Goal: Obtain resource: Download file/media

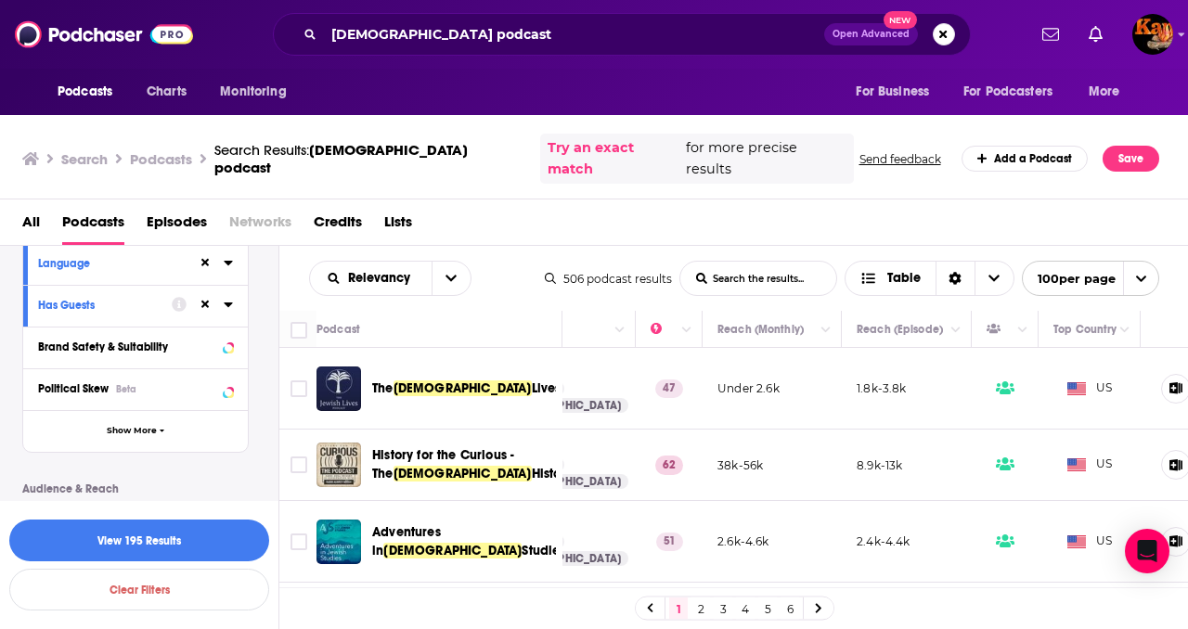
scroll to position [259, 0]
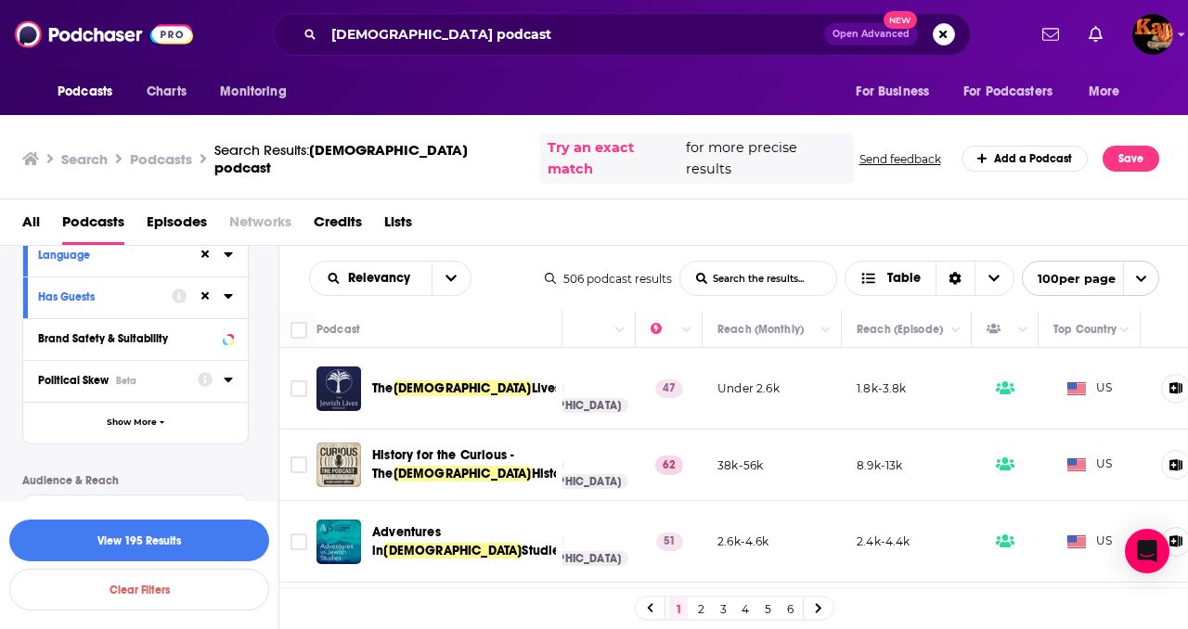
click at [85, 374] on span "Political Skew" at bounding box center [73, 380] width 71 height 13
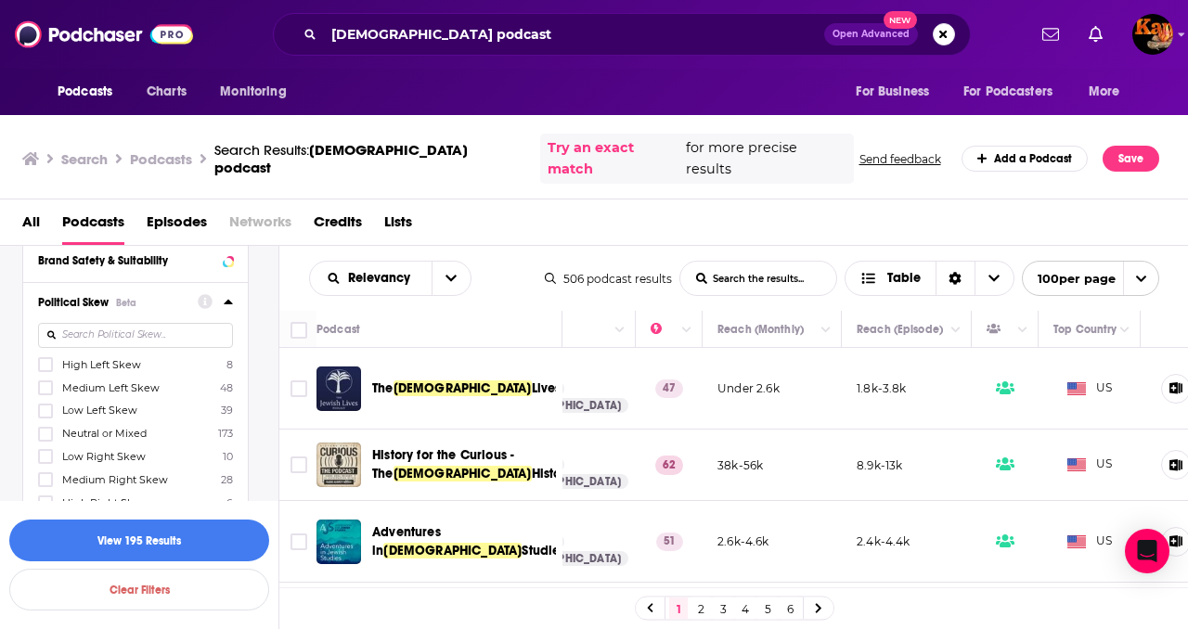
scroll to position [355, 0]
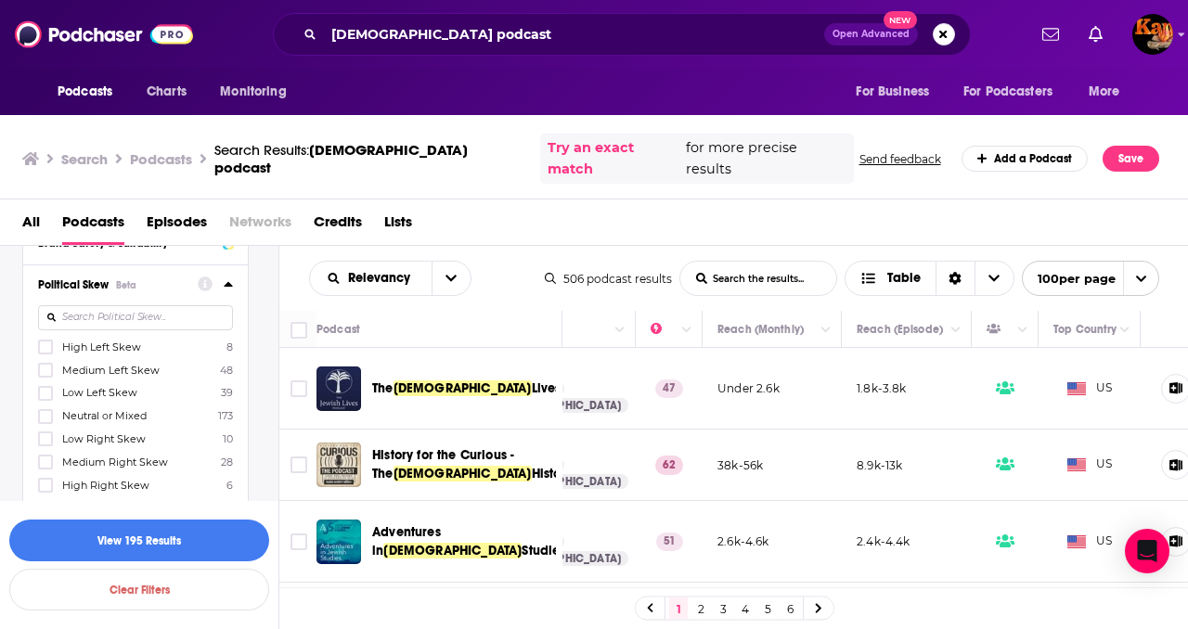
click at [35, 329] on div "Political Skew Beta High Left Skew 8 Medium Left Skew 48 Low Left Skew 39 Neutr…" at bounding box center [135, 386] width 225 height 243
click at [45, 343] on icon at bounding box center [45, 347] width 11 height 8
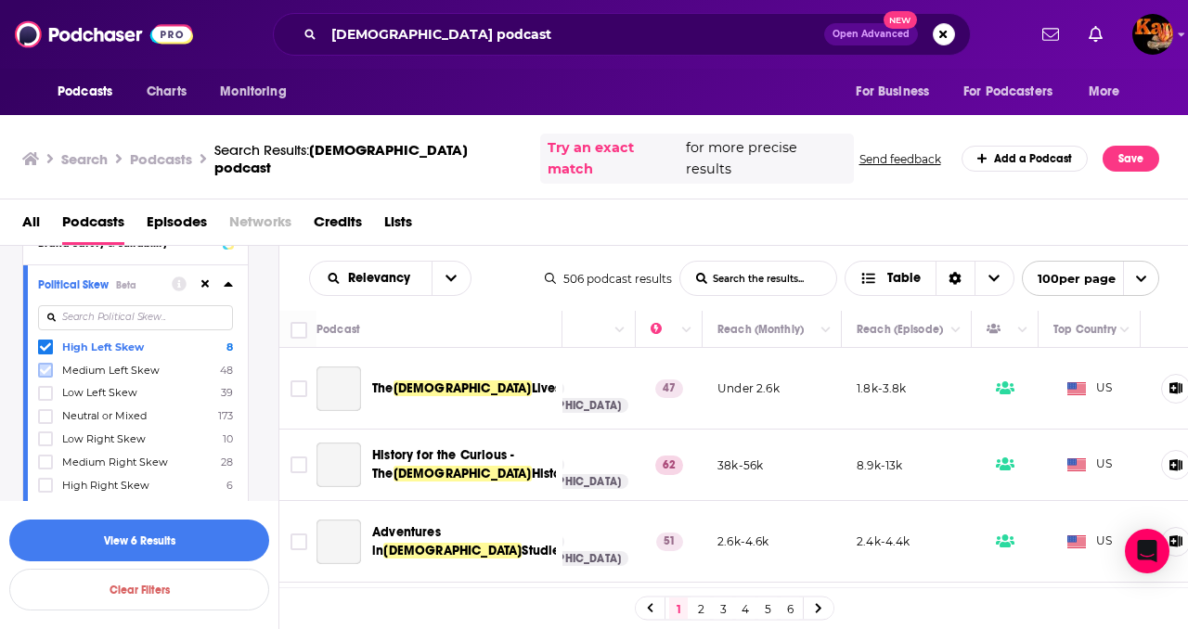
click at [45, 365] on icon at bounding box center [45, 370] width 11 height 11
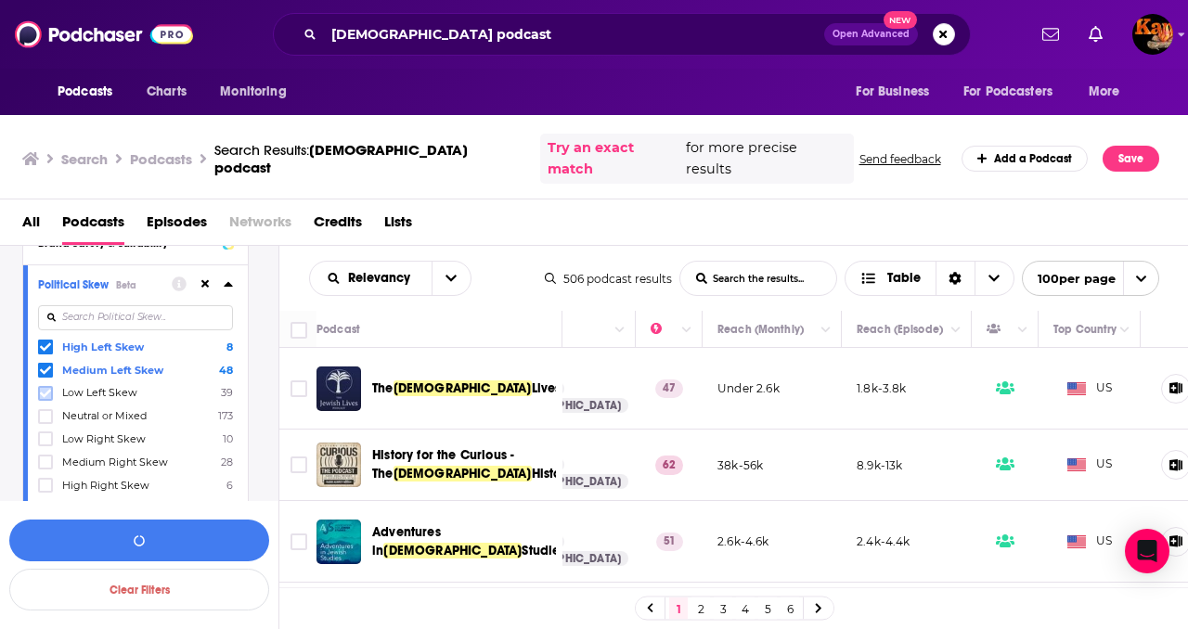
click at [44, 388] on icon at bounding box center [45, 393] width 11 height 11
click at [44, 412] on icon at bounding box center [45, 416] width 11 height 8
click at [45, 435] on icon at bounding box center [45, 439] width 11 height 8
click at [98, 532] on button "View 118 Results" at bounding box center [139, 541] width 260 height 42
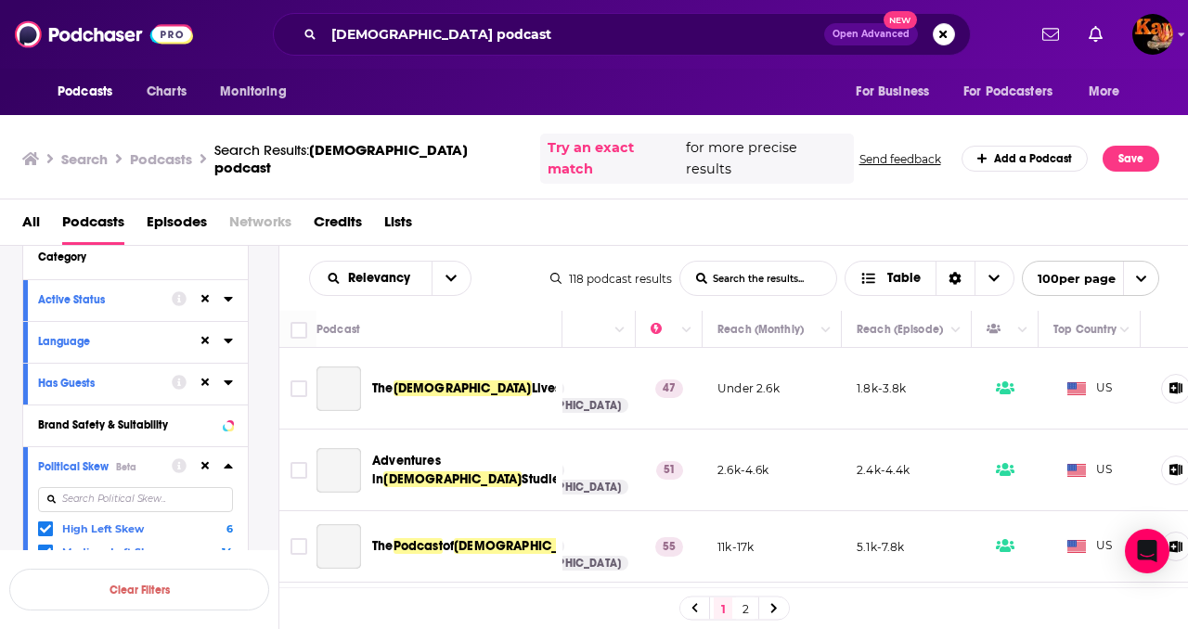
scroll to position [168, 0]
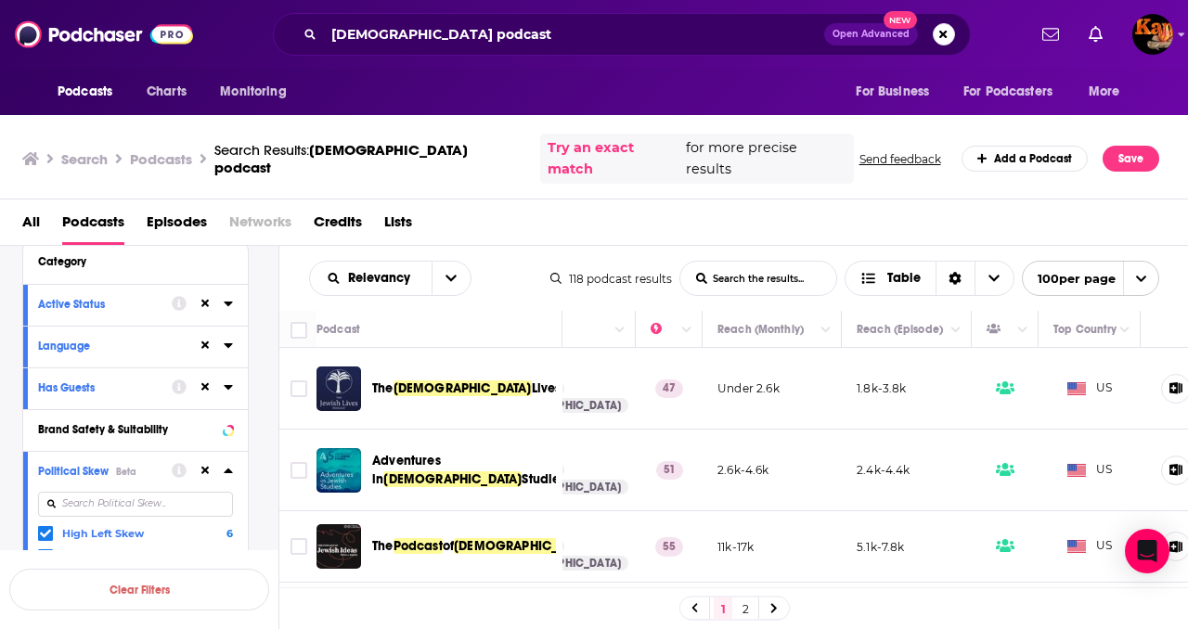
click at [226, 380] on icon at bounding box center [228, 387] width 9 height 15
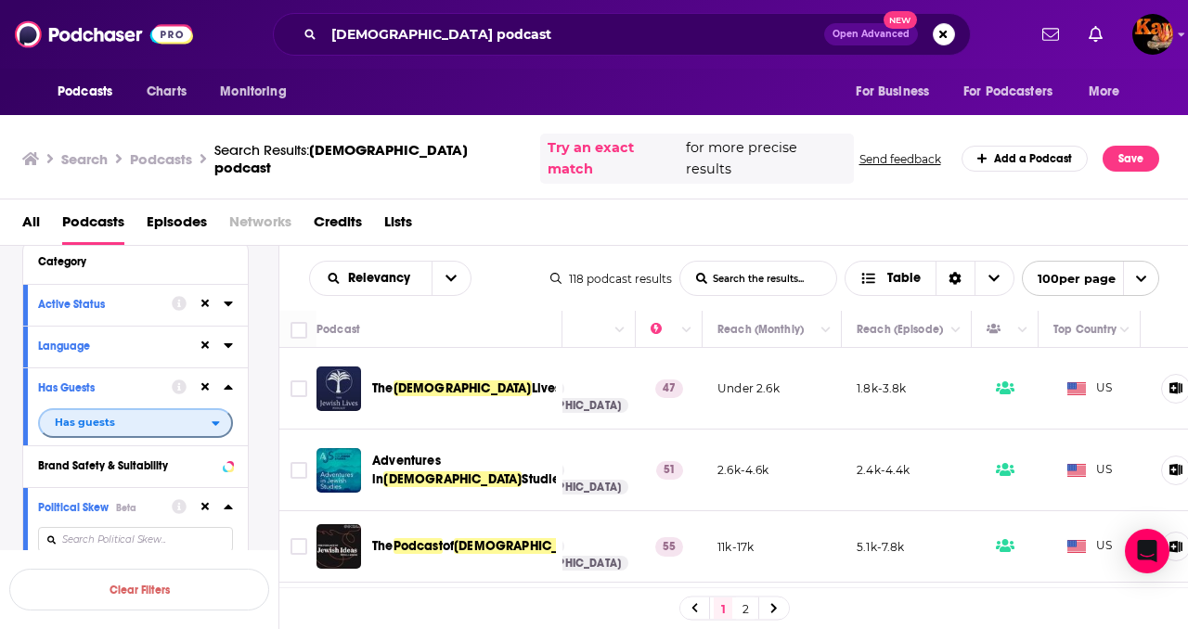
click at [133, 410] on span "Has guests" at bounding box center [126, 422] width 172 height 24
click at [99, 469] on div "Has guests 118" at bounding box center [142, 484] width 208 height 31
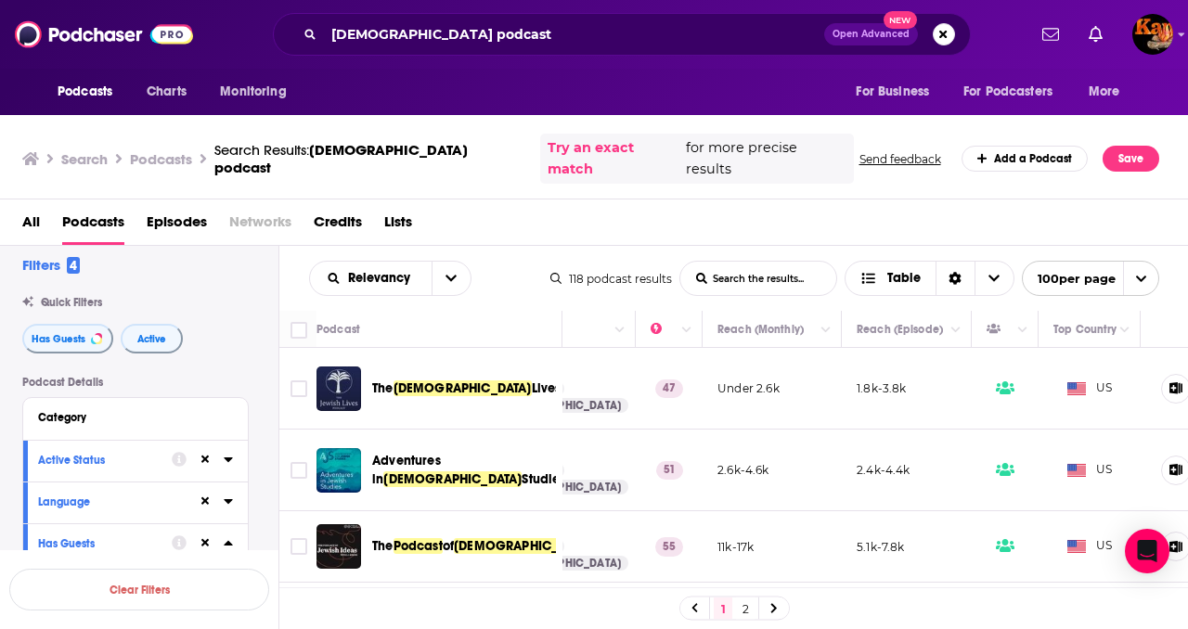
scroll to position [0, 0]
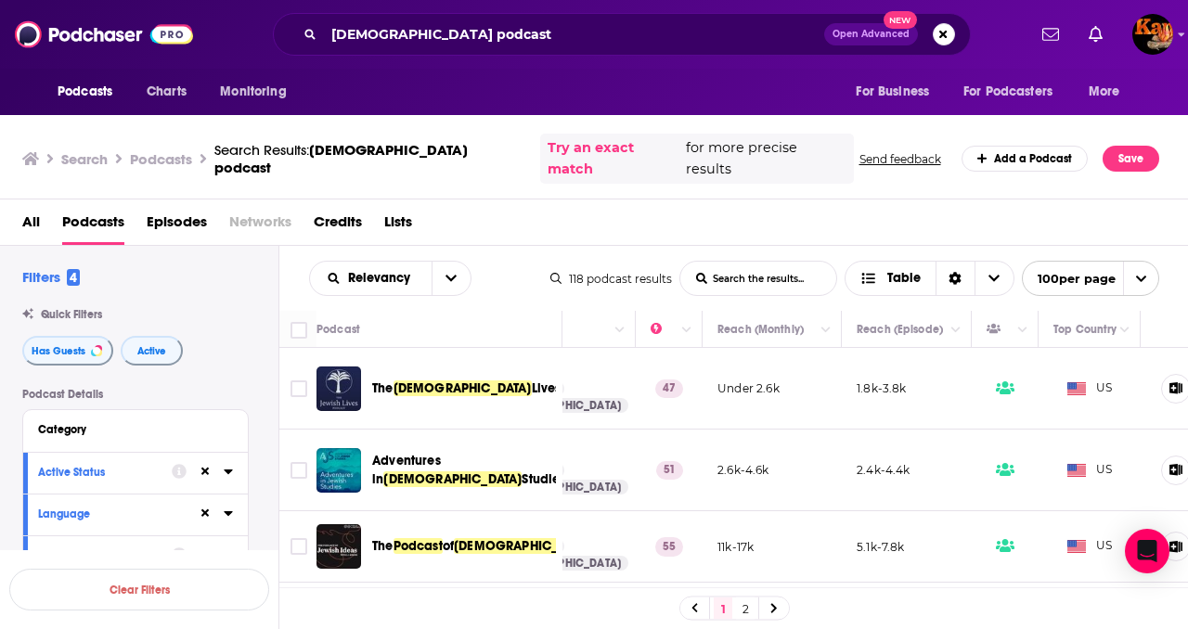
click at [129, 466] on div "Active Status" at bounding box center [99, 472] width 122 height 13
click at [120, 495] on span "Active" at bounding box center [126, 507] width 172 height 24
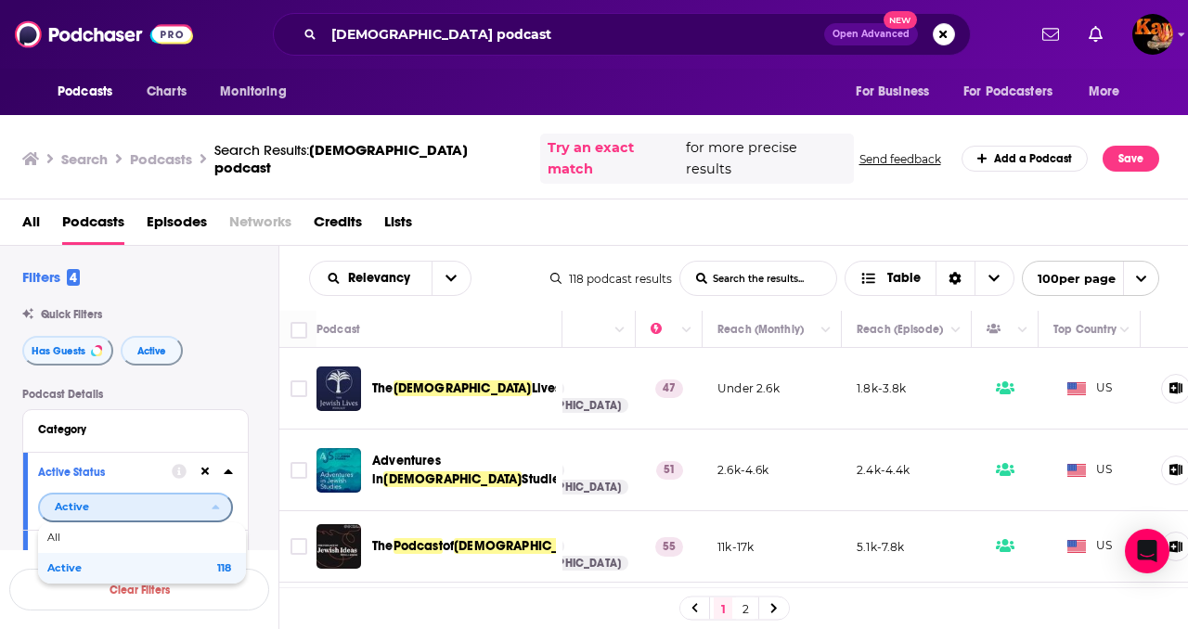
click at [120, 495] on span "Active" at bounding box center [126, 507] width 172 height 24
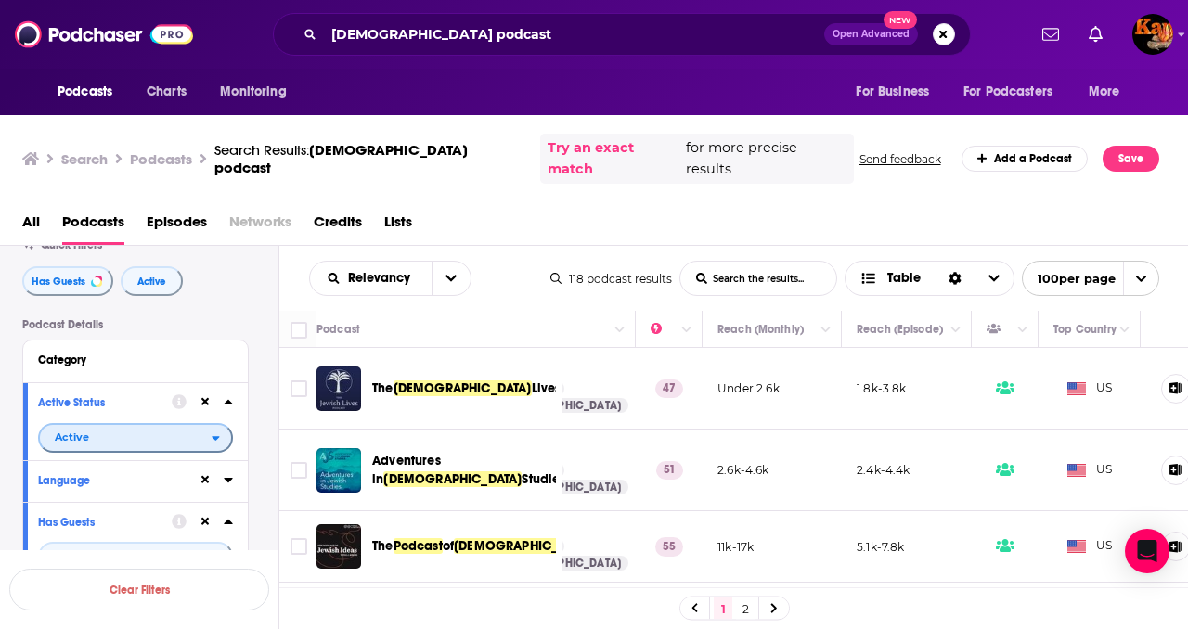
scroll to position [72, 0]
click at [130, 471] on div "Language" at bounding box center [112, 477] width 148 height 13
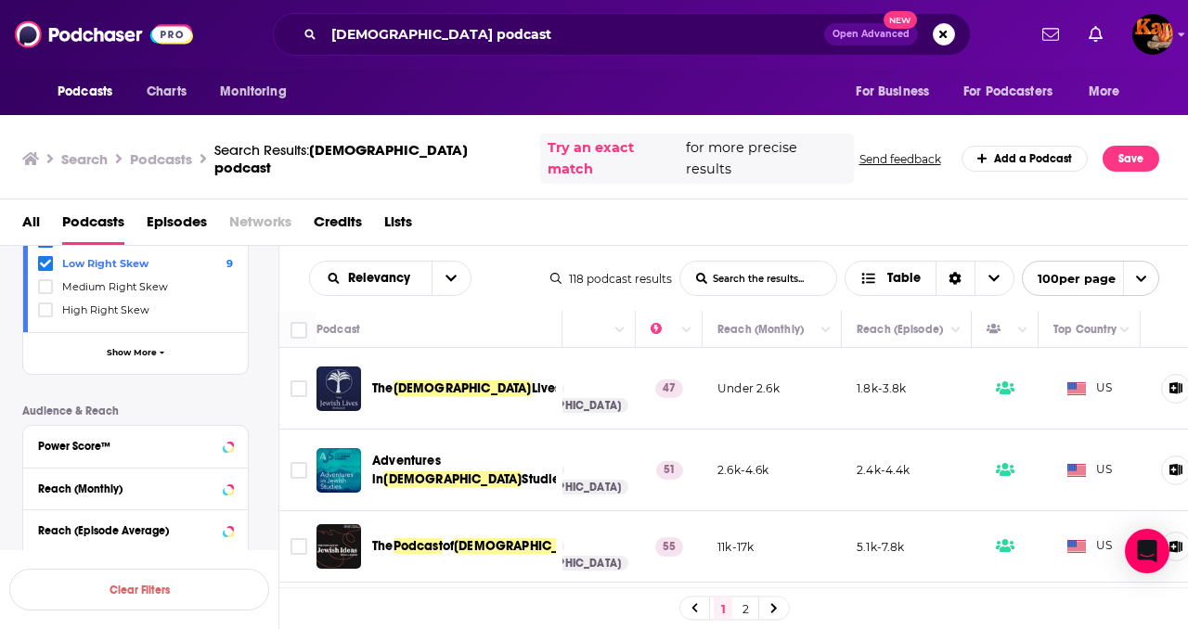
scroll to position [672, 0]
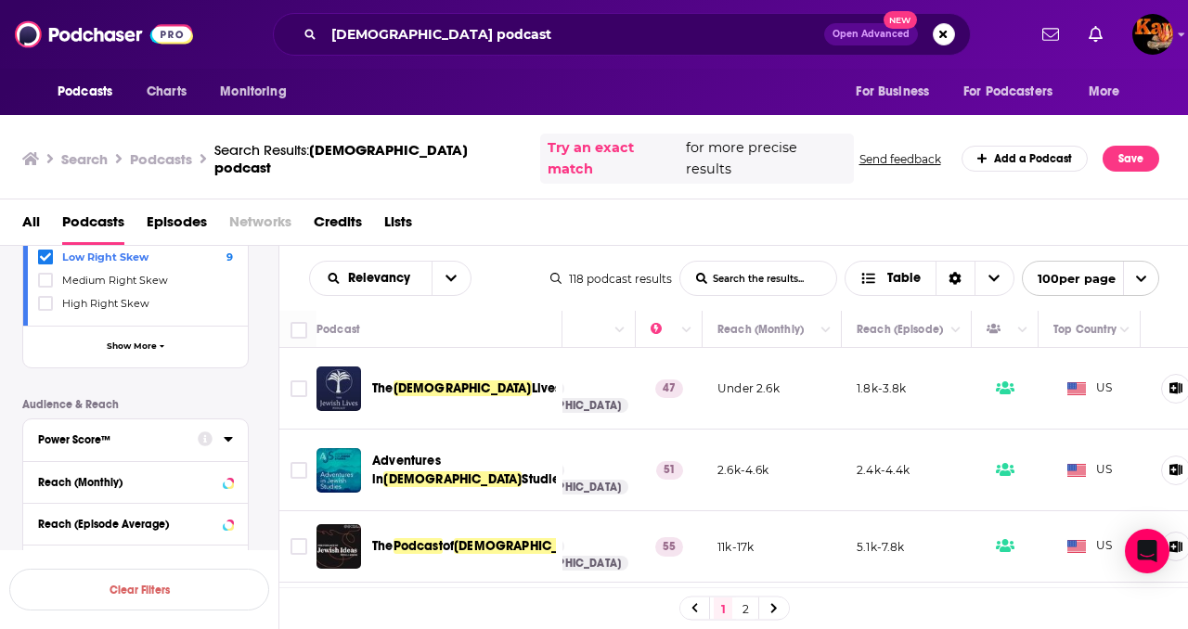
click at [143, 433] on div "Power Score™" at bounding box center [112, 439] width 148 height 13
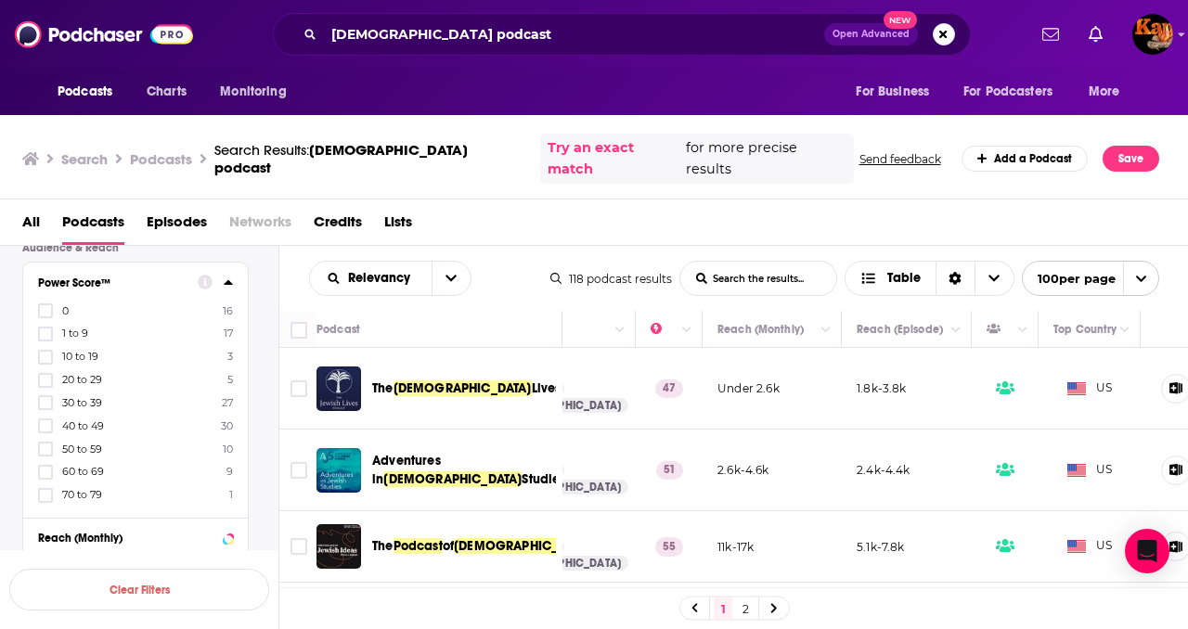
scroll to position [830, 0]
click at [43, 489] on icon at bounding box center [45, 494] width 11 height 11
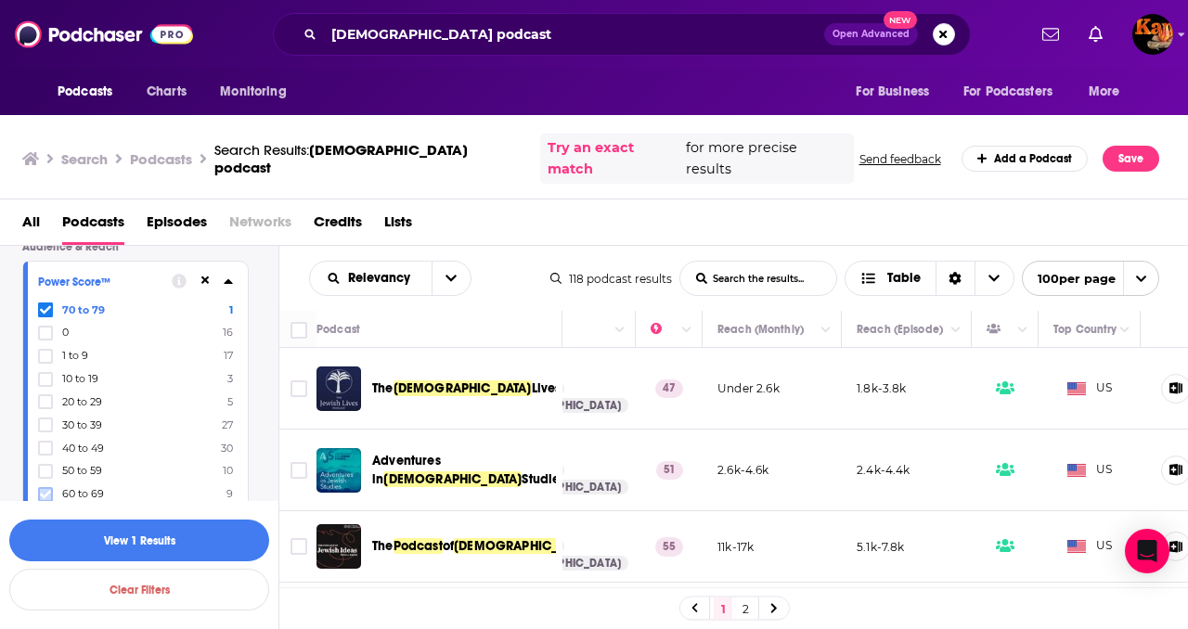
click at [47, 489] on icon at bounding box center [45, 494] width 11 height 11
click at [77, 538] on button "View 50 Results" at bounding box center [139, 541] width 260 height 42
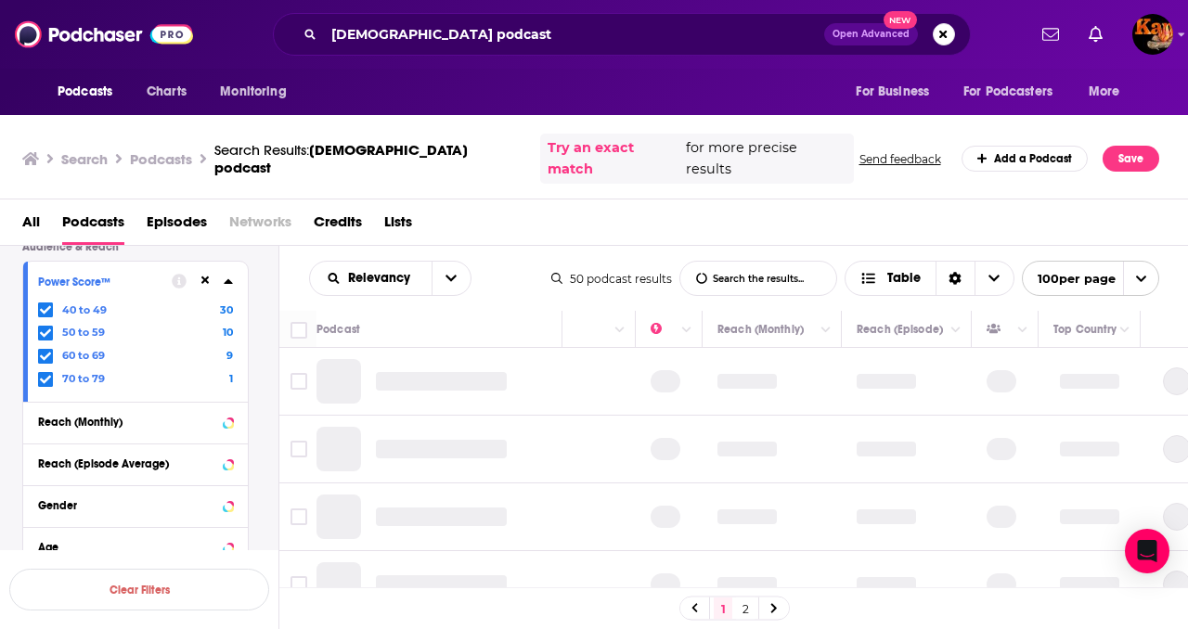
click at [228, 279] on icon at bounding box center [228, 281] width 8 height 5
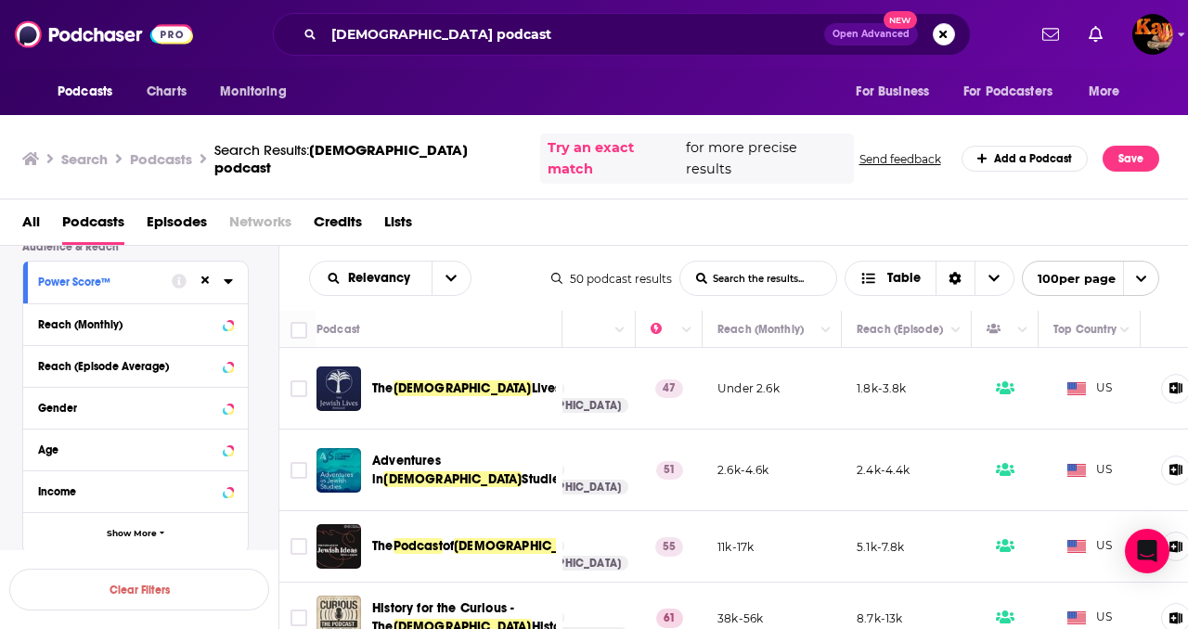
scroll to position [834, 0]
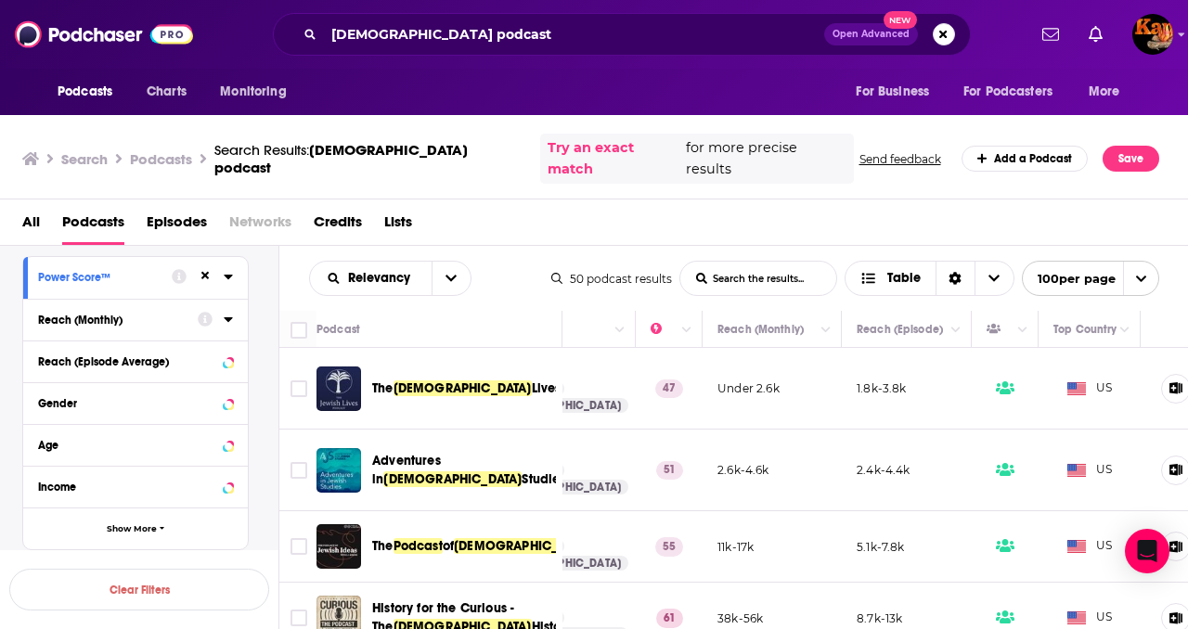
click at [184, 307] on button "Reach (Monthly)" at bounding box center [118, 318] width 160 height 23
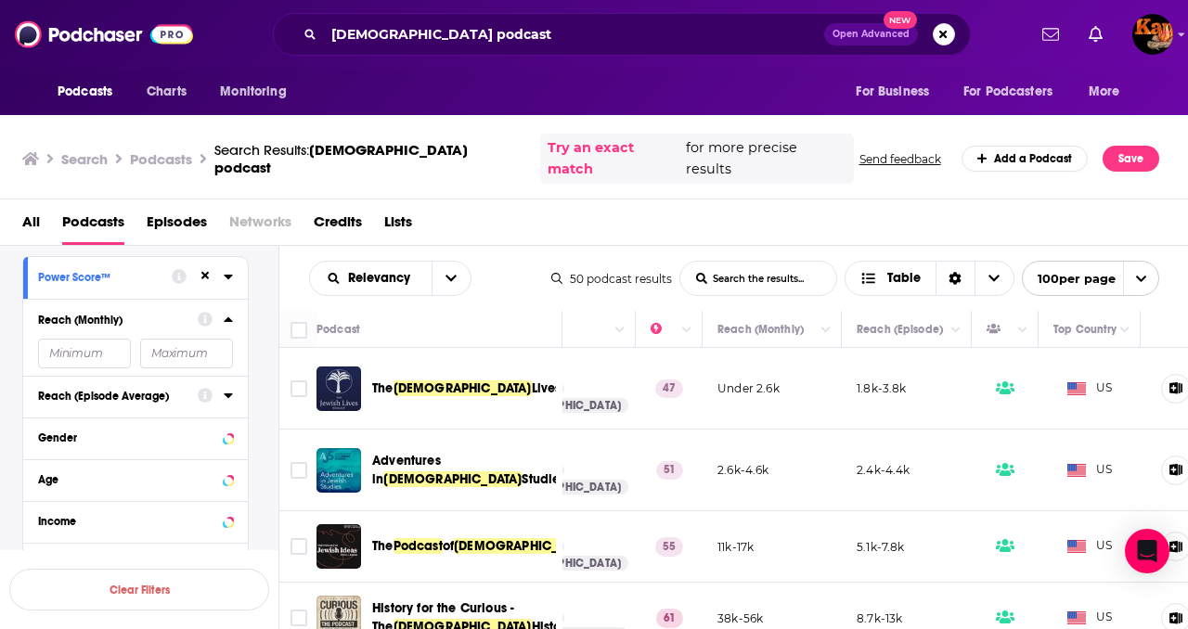
click at [138, 384] on button "Reach (Episode Average)" at bounding box center [118, 395] width 160 height 23
click at [292, 322] on input "Toggle select all" at bounding box center [298, 330] width 17 height 17
checkbox input "true"
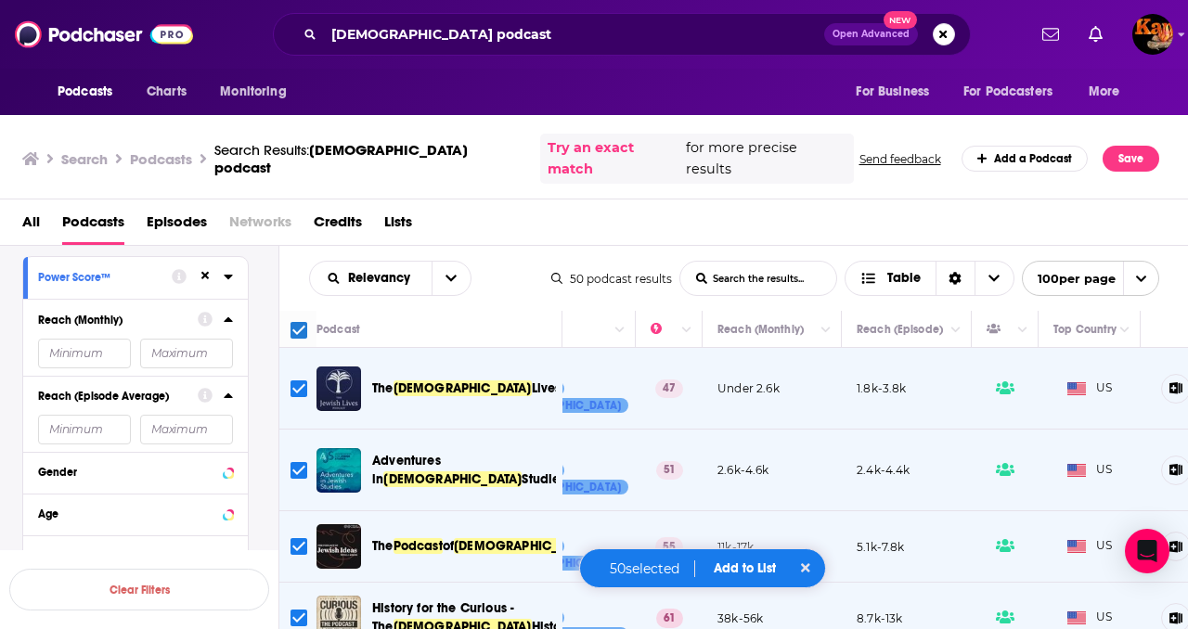
click at [732, 561] on button "Add to List" at bounding box center [745, 569] width 92 height 16
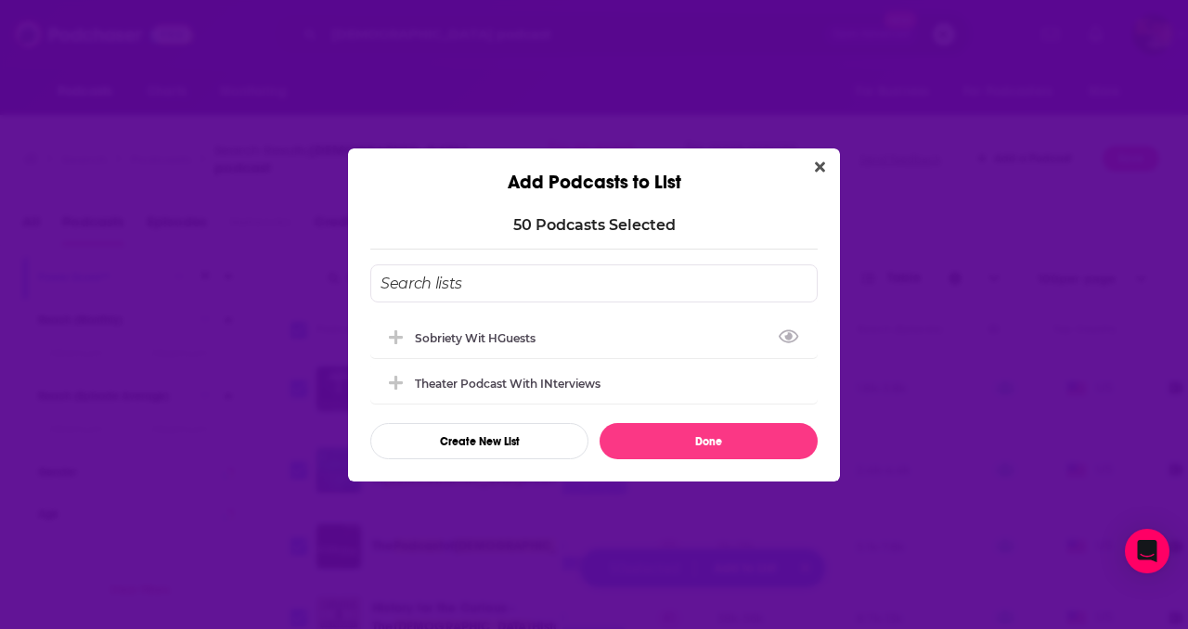
click at [576, 268] on input "Add Podcast To List" at bounding box center [593, 284] width 447 height 38
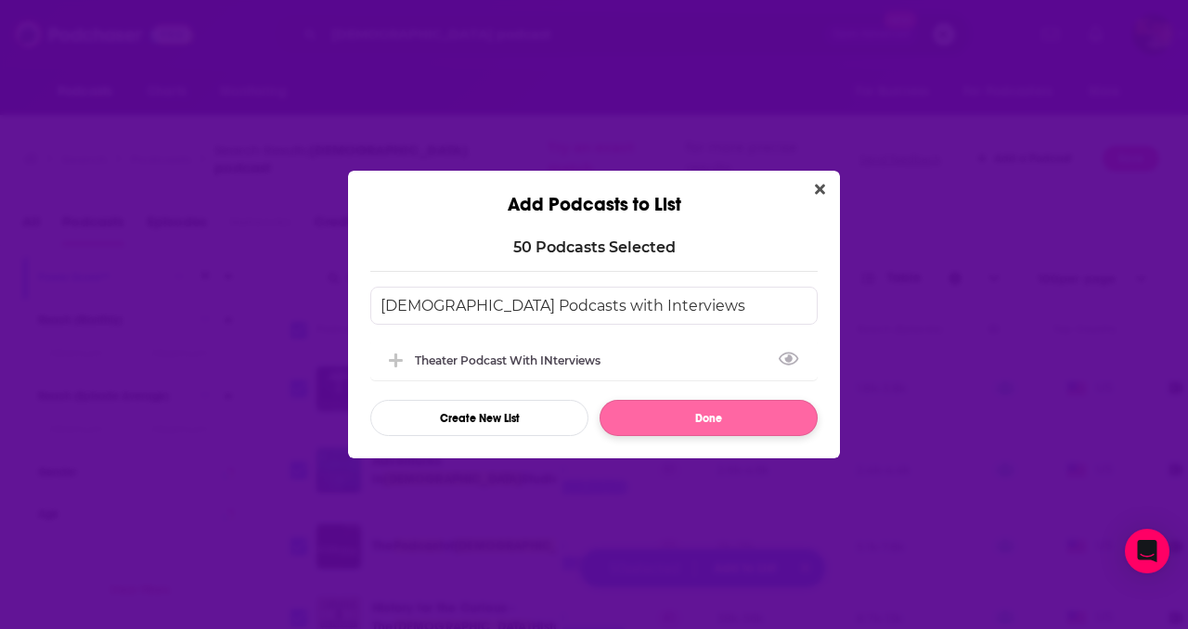
type input "[DEMOGRAPHIC_DATA] Podcasts with Interviews"
click at [729, 421] on button "Done" at bounding box center [709, 418] width 218 height 36
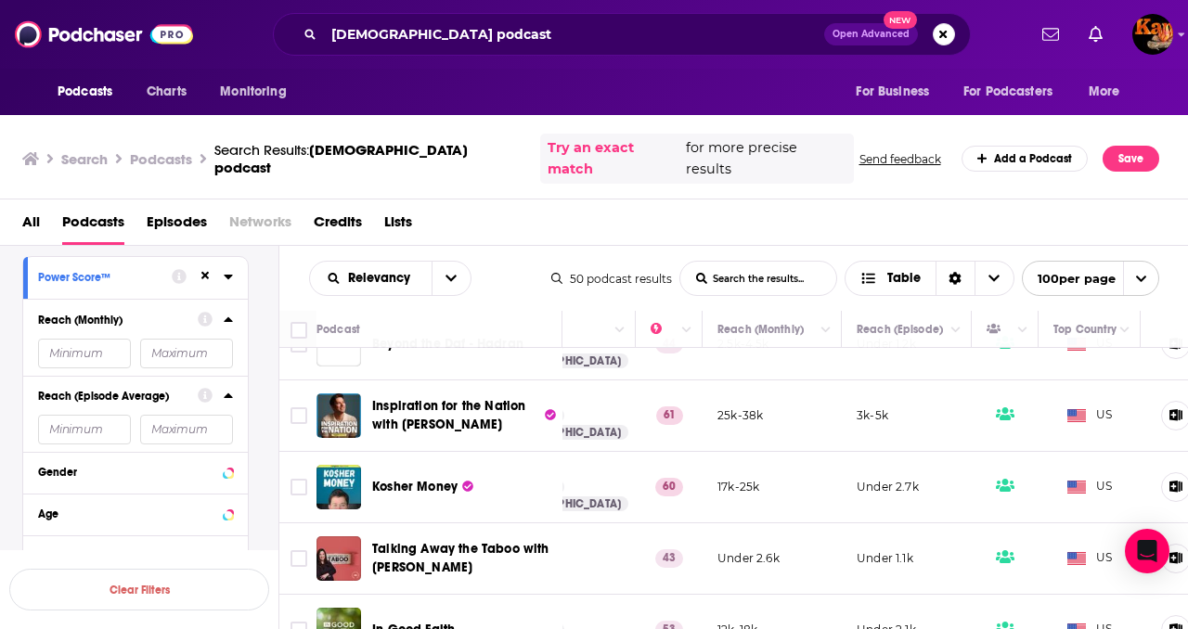
scroll to position [3309, 428]
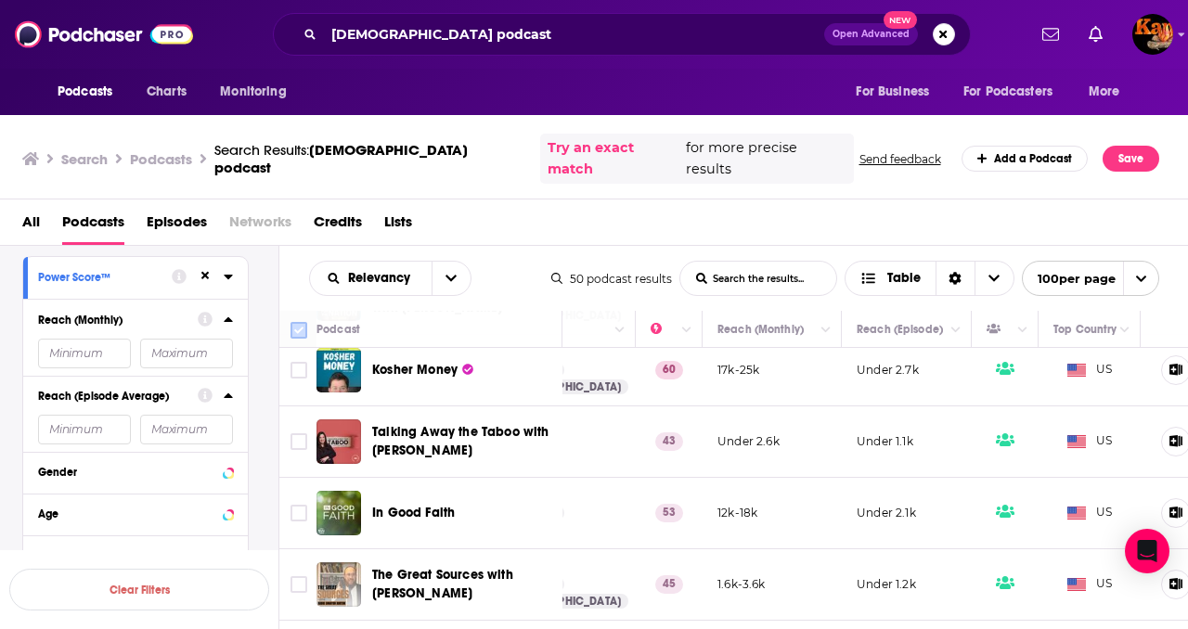
click at [303, 322] on input "Toggle select all" at bounding box center [298, 330] width 17 height 17
checkbox input "true"
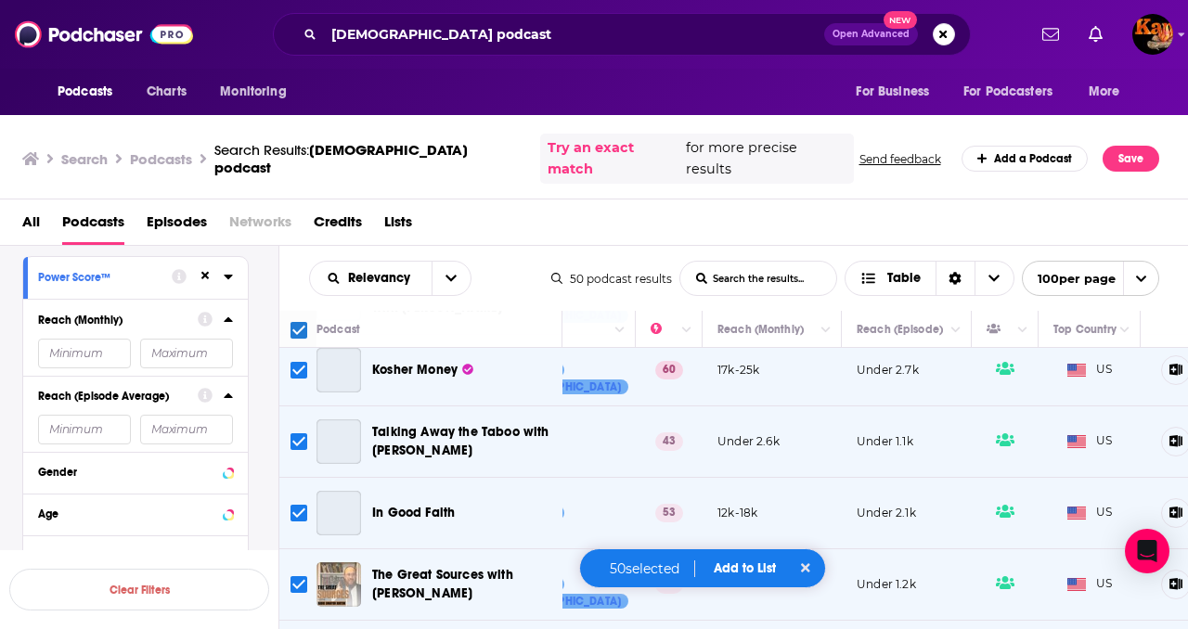
click at [745, 568] on button "Add to List" at bounding box center [745, 569] width 92 height 16
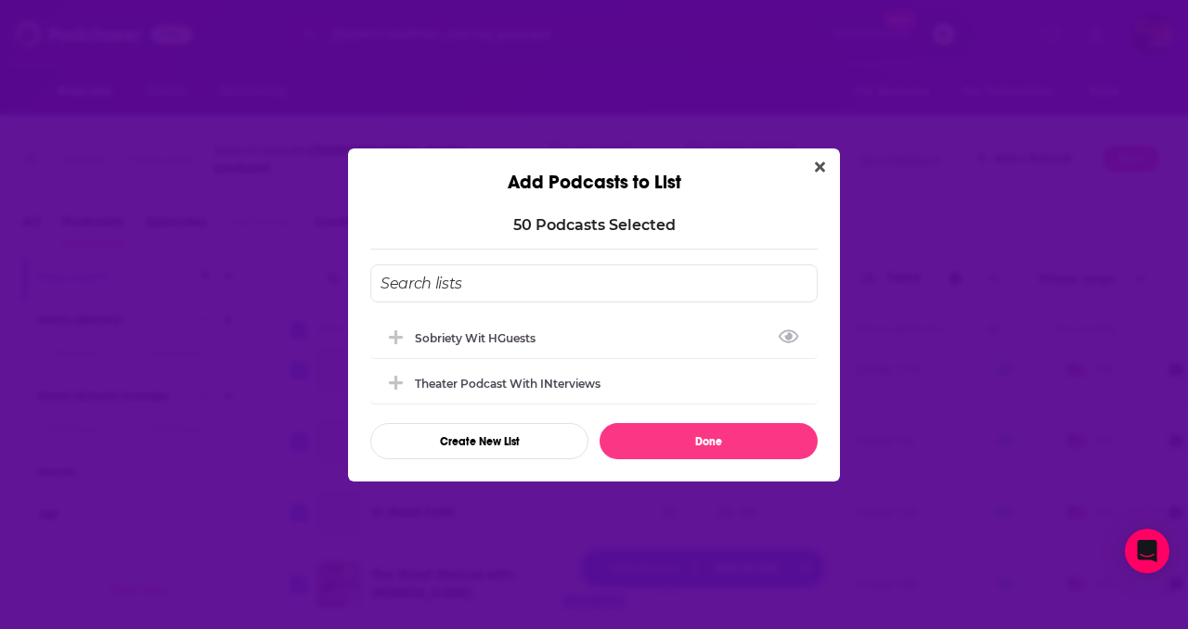
click at [644, 283] on input "Add Podcast To List" at bounding box center [593, 284] width 447 height 38
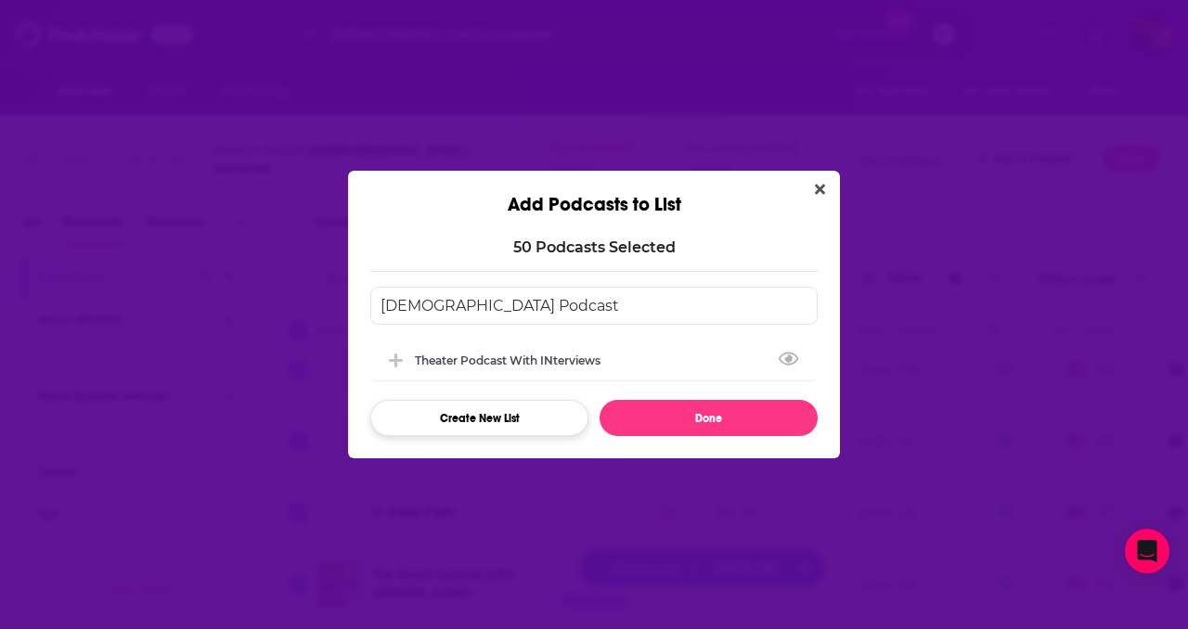
type input "[DEMOGRAPHIC_DATA] Podcast"
click at [523, 418] on button "Create New List" at bounding box center [479, 418] width 218 height 36
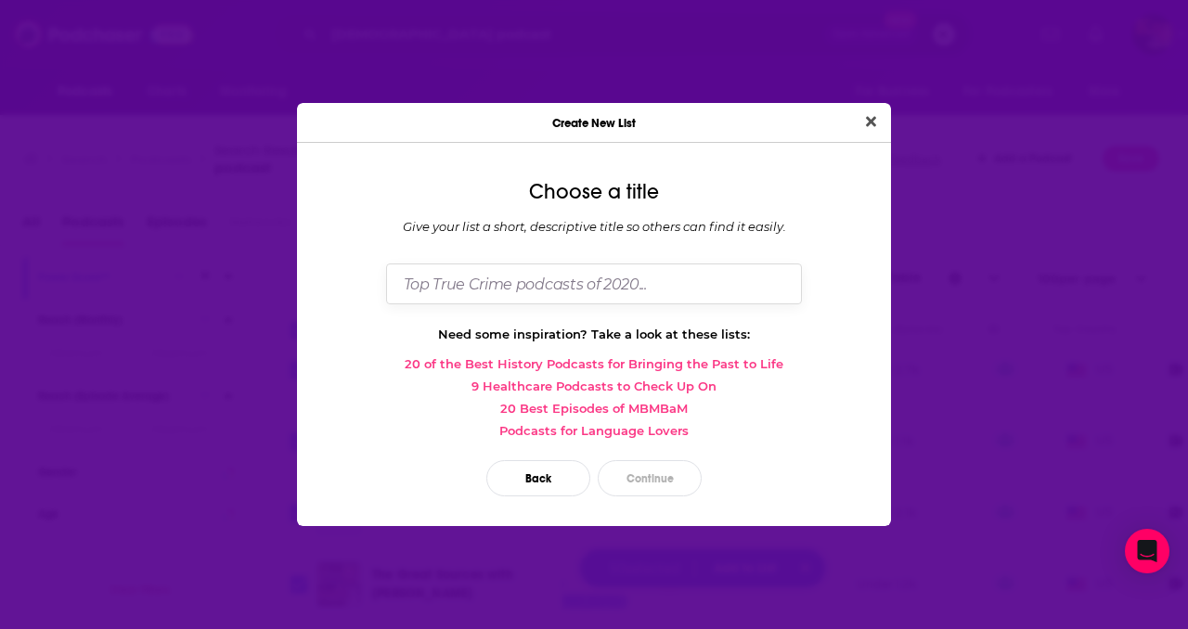
click at [494, 282] on input "Dialog" at bounding box center [594, 284] width 416 height 40
type input "[DEMOGRAPHIC_DATA] Podcasts with Guests"
click at [630, 487] on button "Continue" at bounding box center [650, 478] width 104 height 36
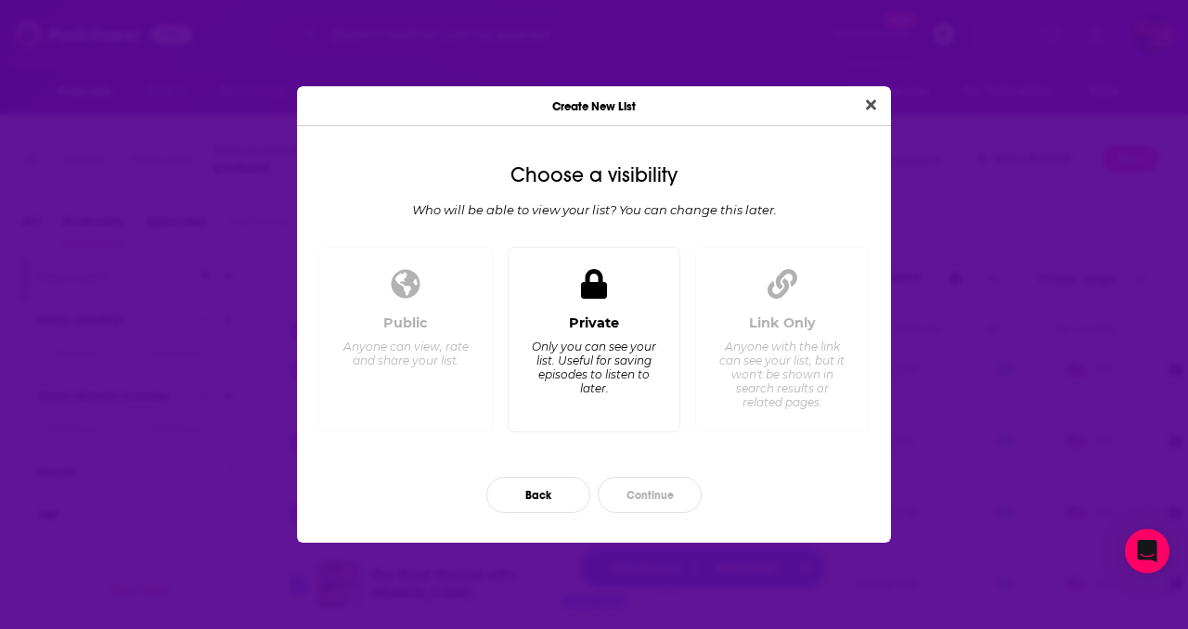
click at [607, 359] on div "Only you can see your list. Useful for saving episodes to listen to later." at bounding box center [593, 368] width 127 height 56
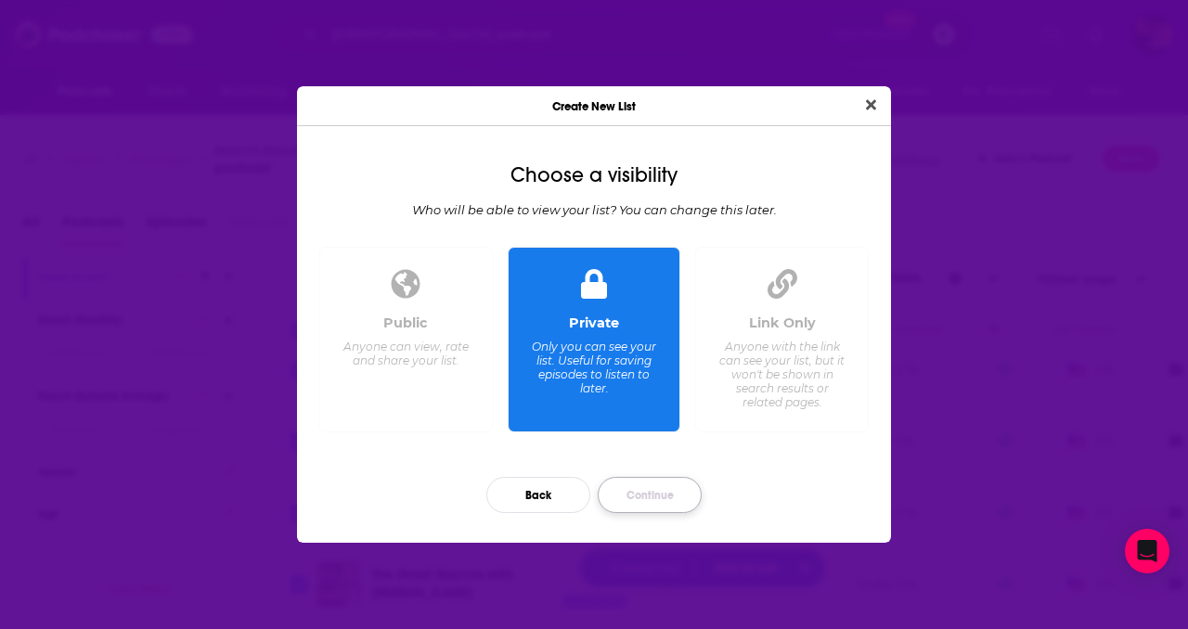
click at [659, 510] on button "Continue" at bounding box center [650, 495] width 104 height 36
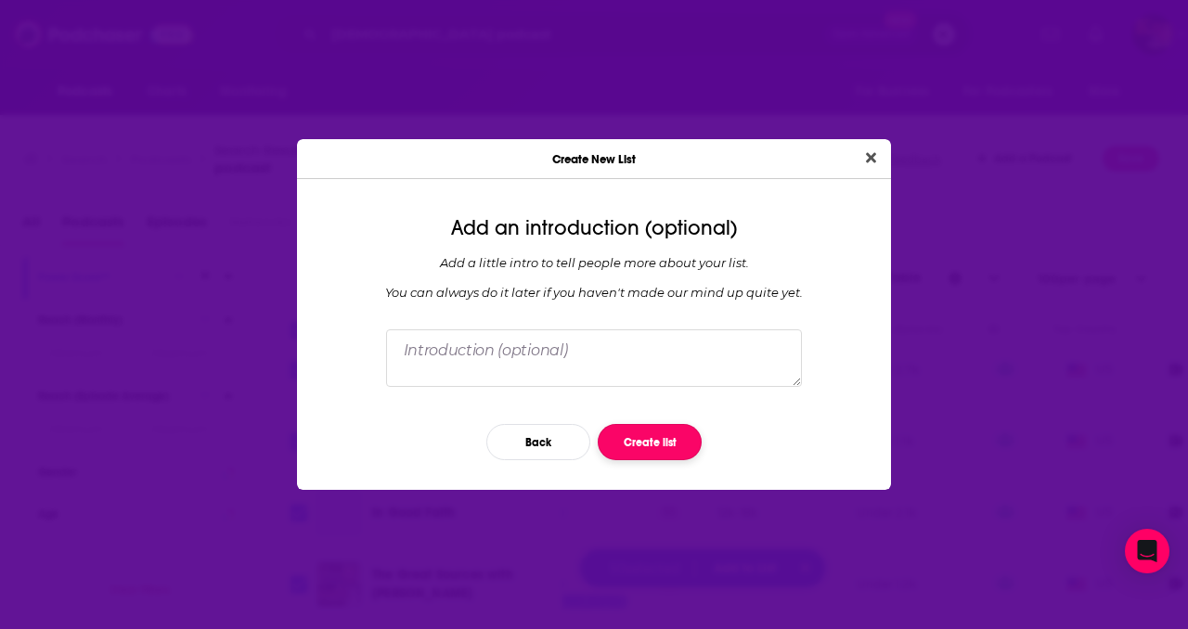
click at [646, 439] on button "Create list" at bounding box center [650, 442] width 104 height 36
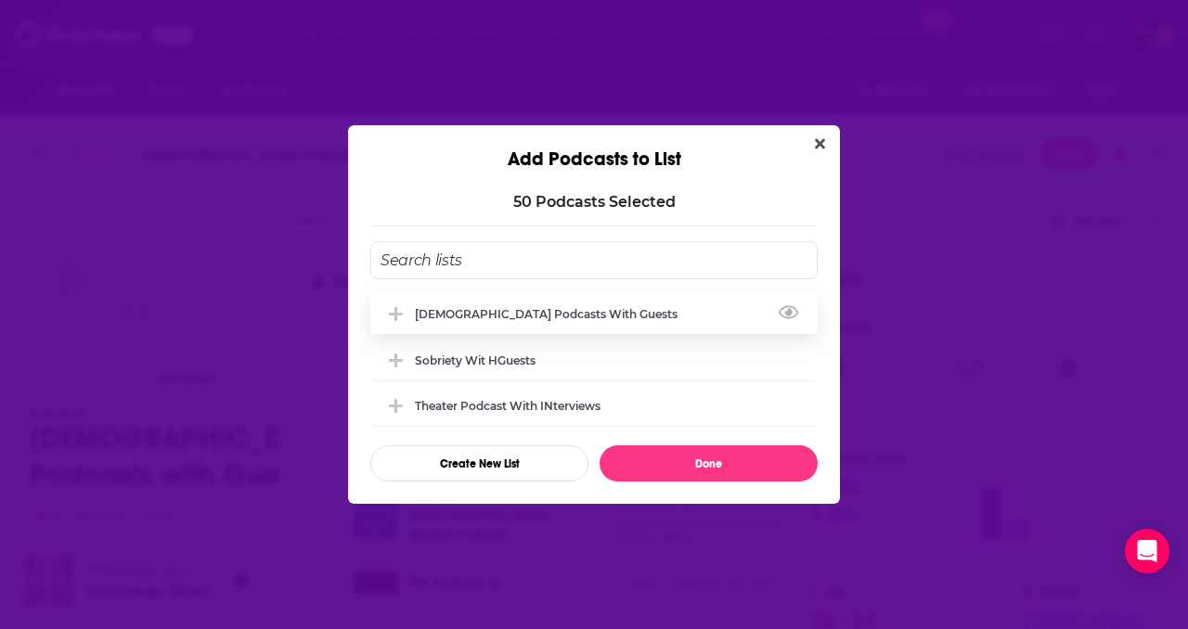
click at [622, 307] on div "[DEMOGRAPHIC_DATA] Podcasts with Guests" at bounding box center [593, 313] width 447 height 41
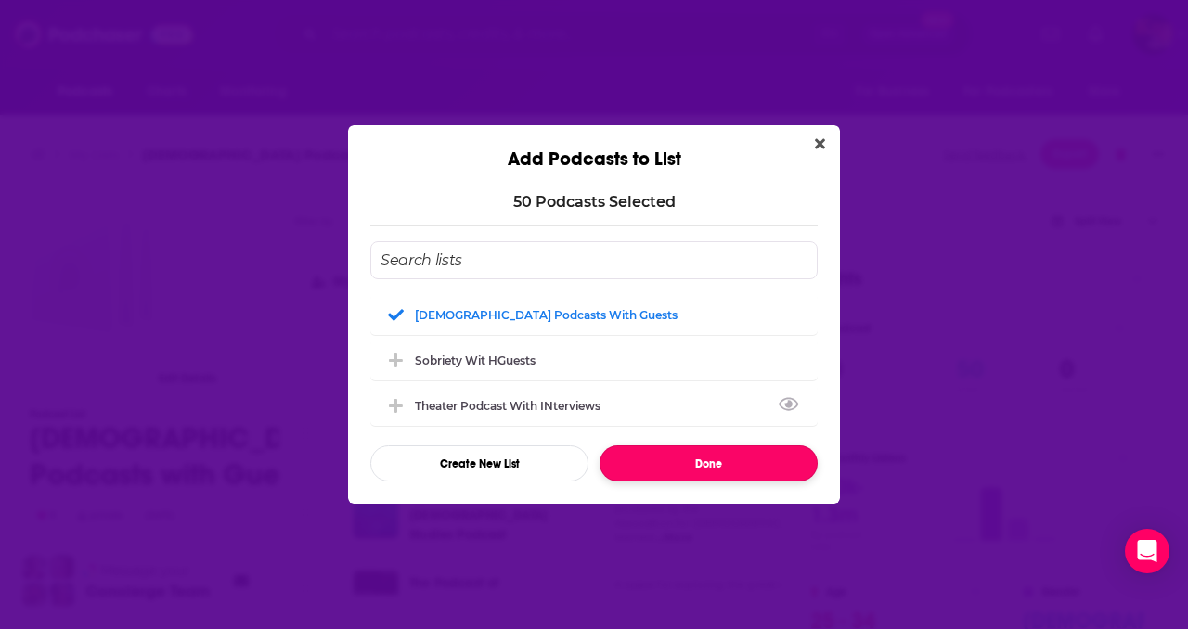
click at [707, 464] on button "Done" at bounding box center [709, 463] width 218 height 36
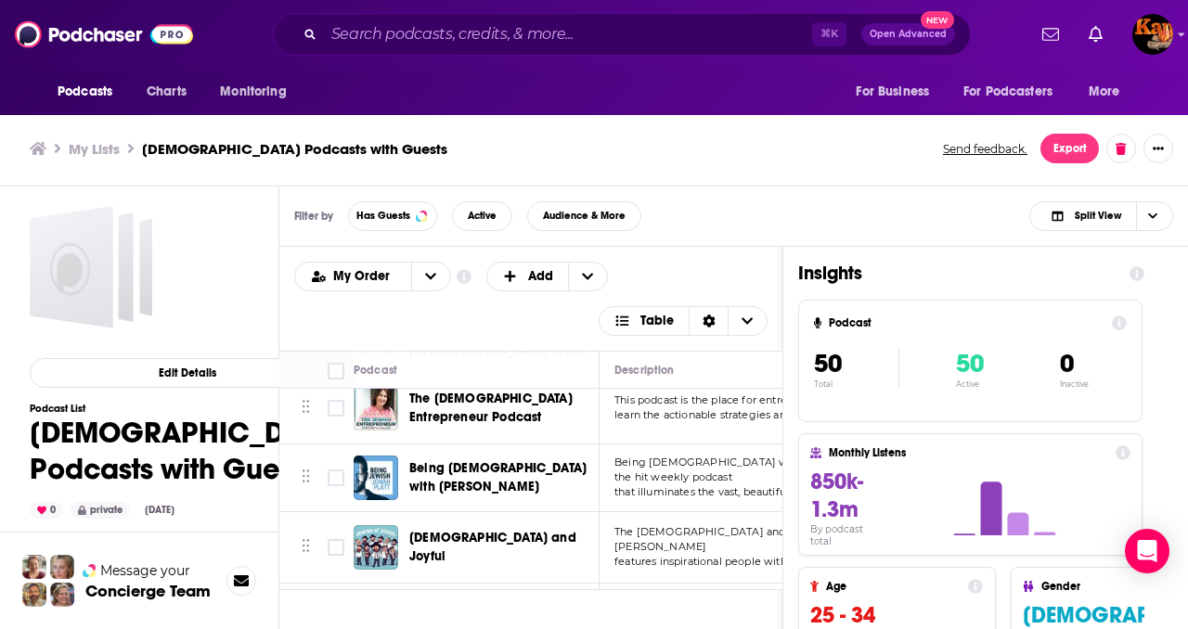
scroll to position [409, 0]
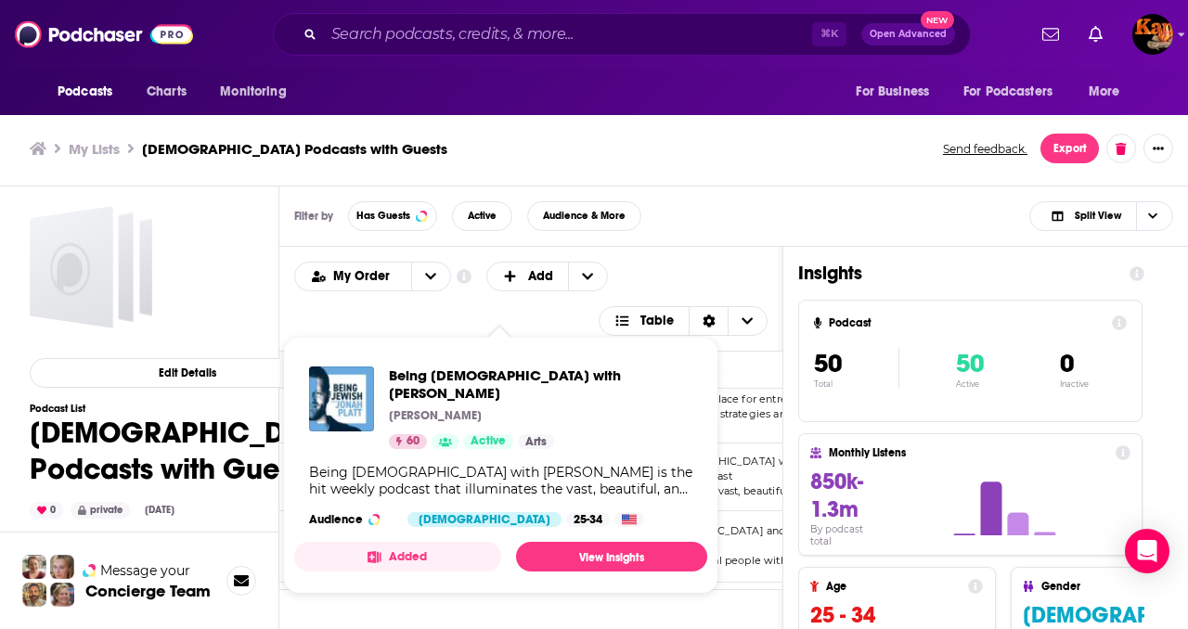
click at [509, 464] on div "Being [DEMOGRAPHIC_DATA] with [PERSON_NAME] is the hit weekly podcast that illu…" at bounding box center [500, 480] width 383 height 33
click at [577, 542] on link "View Insights" at bounding box center [611, 557] width 191 height 30
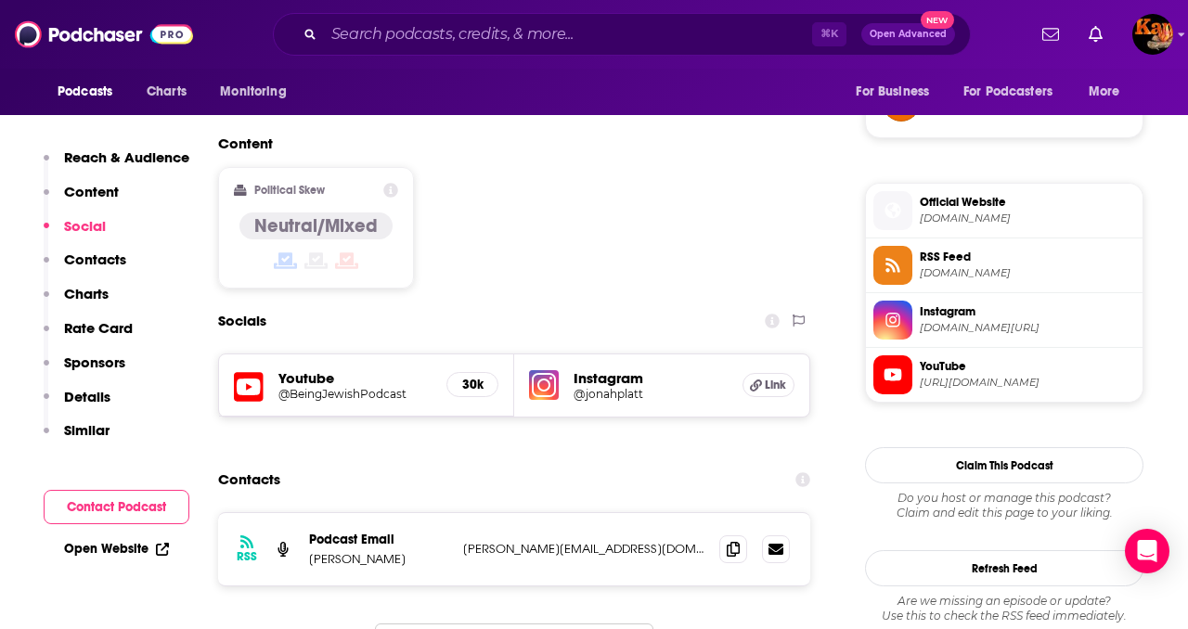
scroll to position [1405, 0]
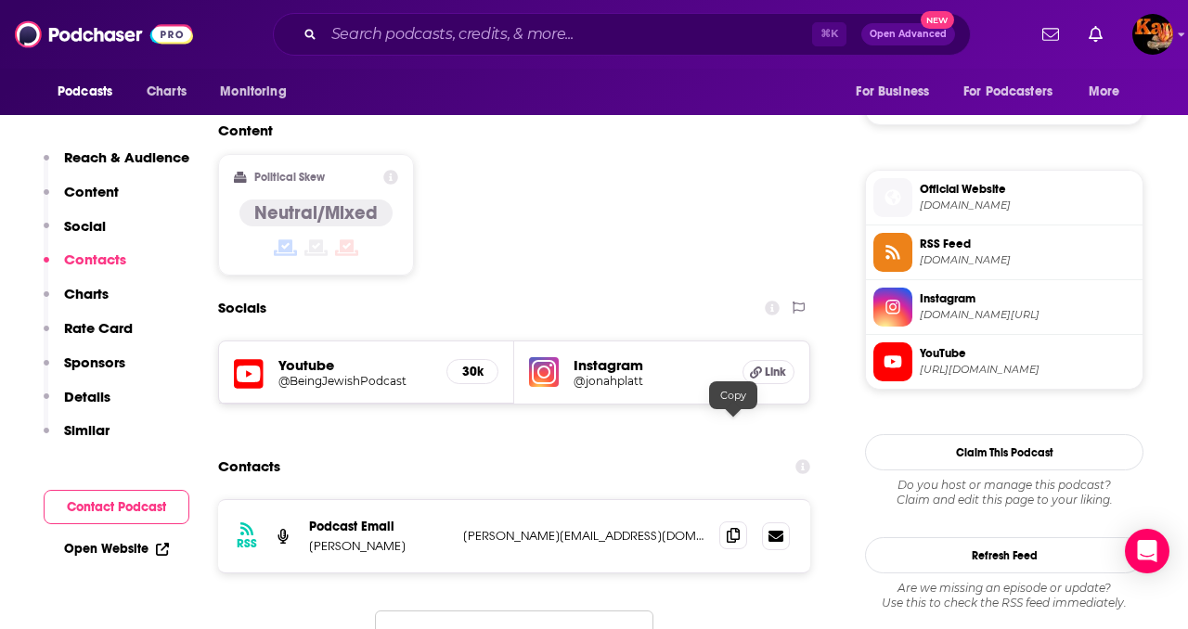
click at [732, 528] on icon at bounding box center [733, 535] width 13 height 15
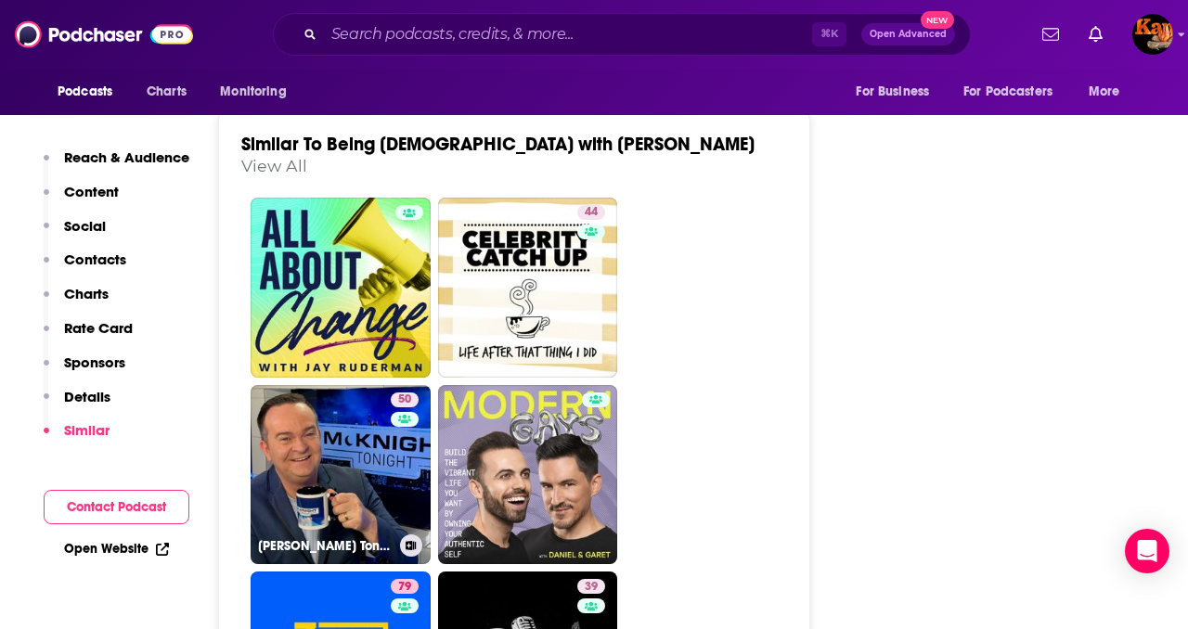
scroll to position [3440, 0]
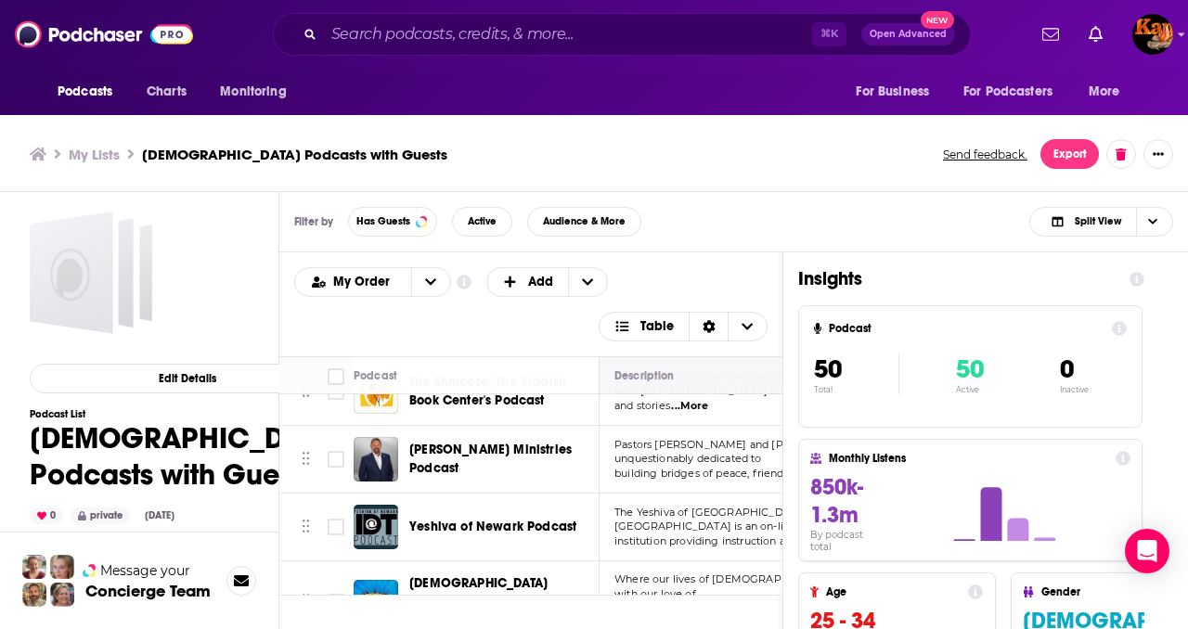
scroll to position [1193, 0]
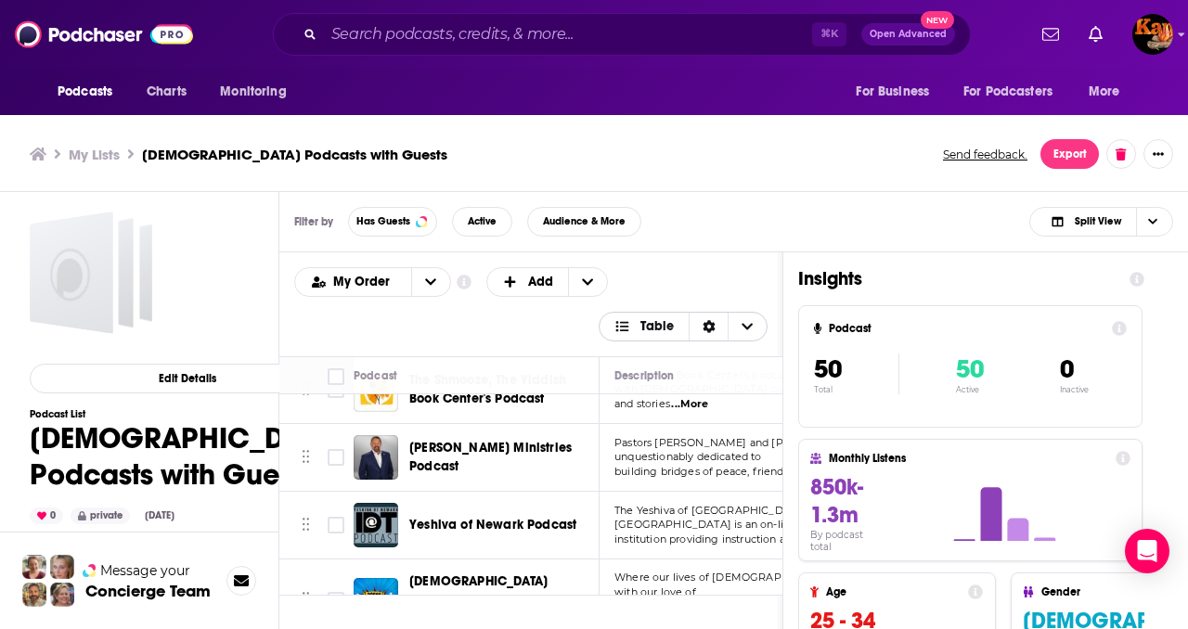
click at [707, 325] on icon "Sort Direction" at bounding box center [709, 326] width 13 height 13
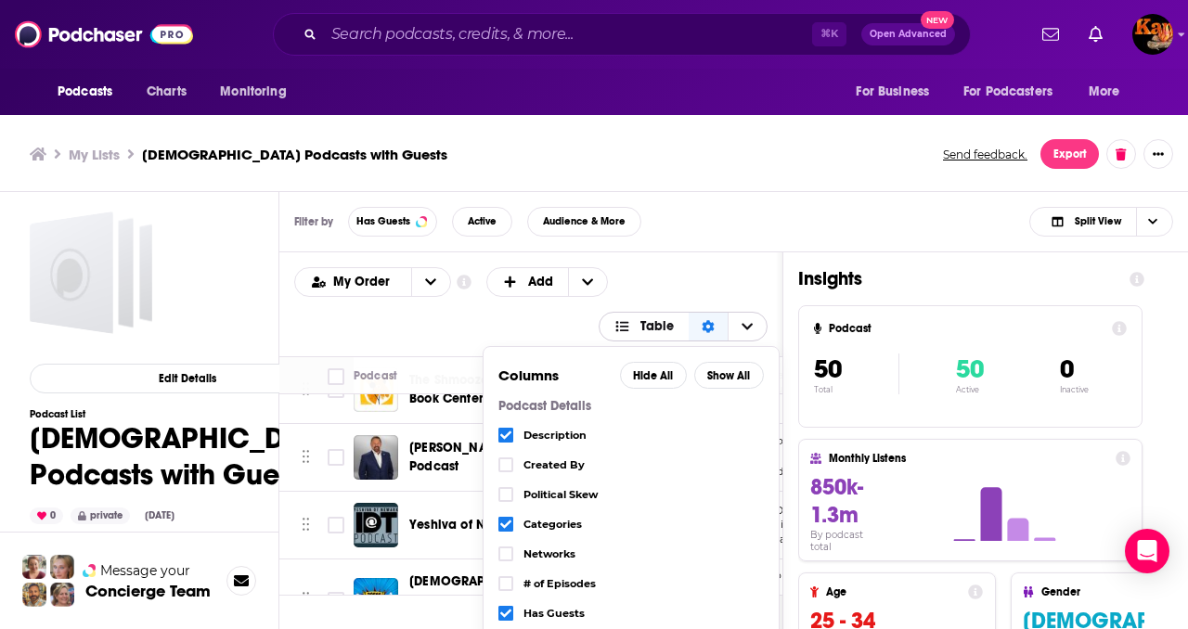
click at [707, 325] on icon "Sort Direction" at bounding box center [708, 326] width 13 height 13
click at [1075, 159] on button "Export" at bounding box center [1069, 154] width 58 height 30
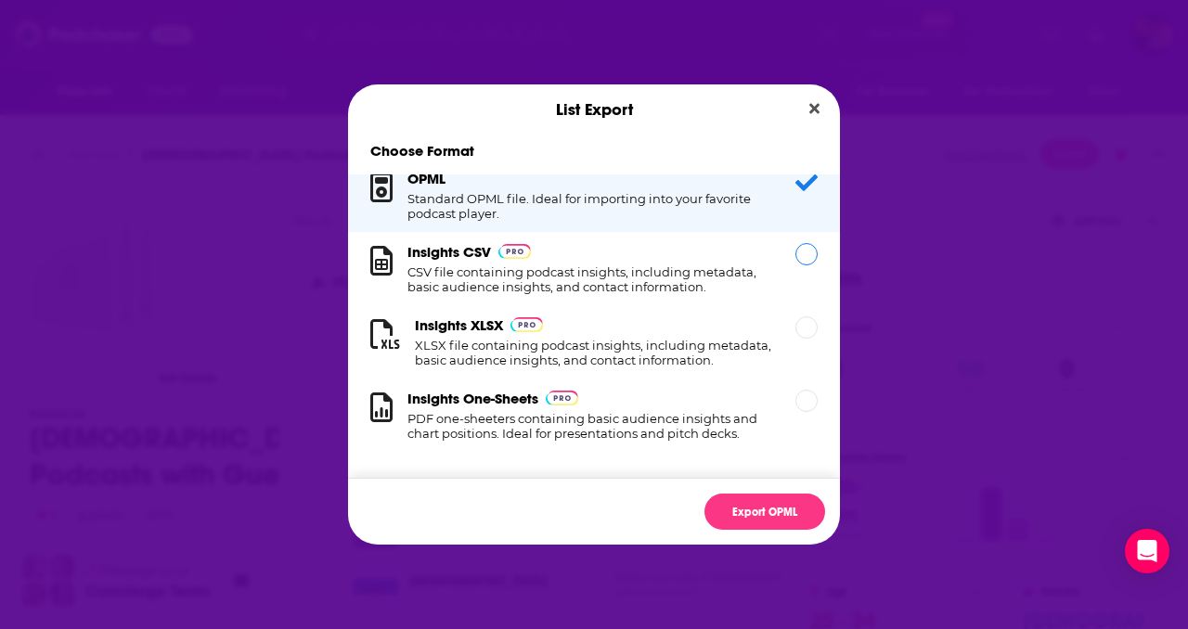
scroll to position [19, 0]
click at [599, 284] on h1 "CSV file containing podcast insights, including metadata, basic audience insigh…" at bounding box center [590, 280] width 366 height 30
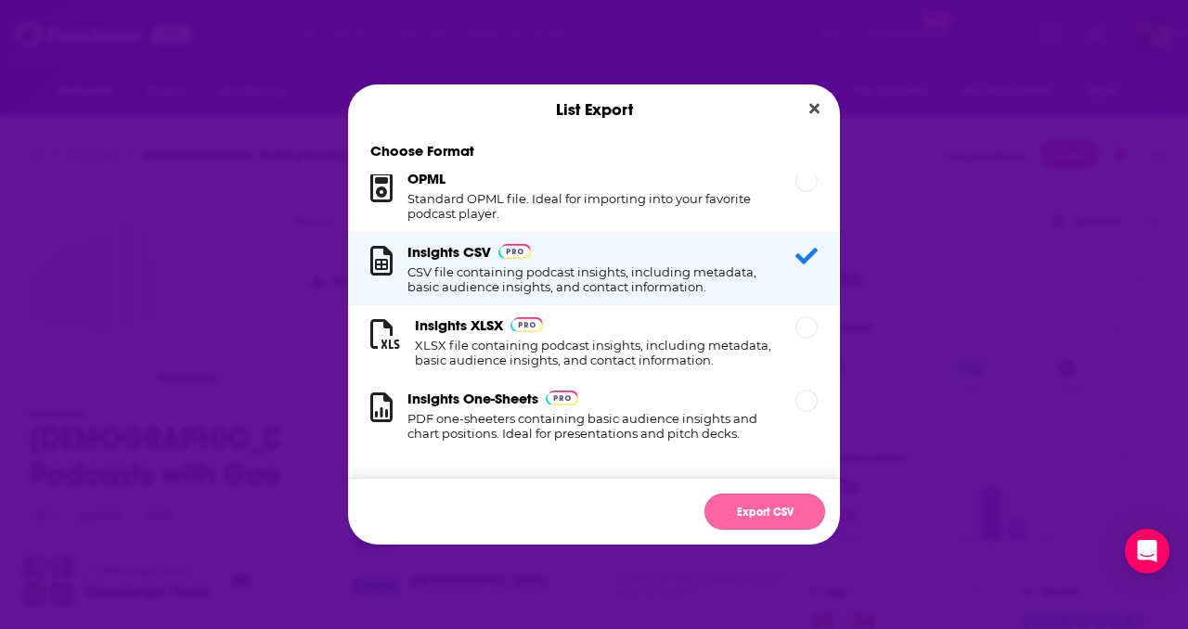
click at [768, 523] on button "Export CSV" at bounding box center [764, 512] width 121 height 36
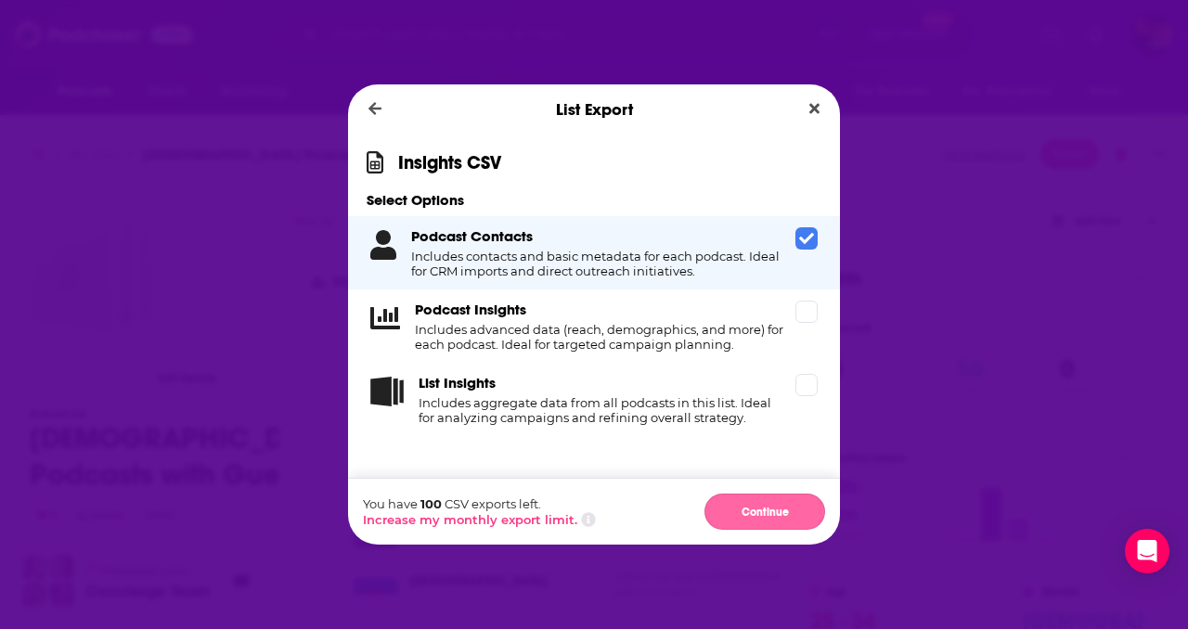
click at [762, 515] on button "Continue" at bounding box center [764, 512] width 121 height 36
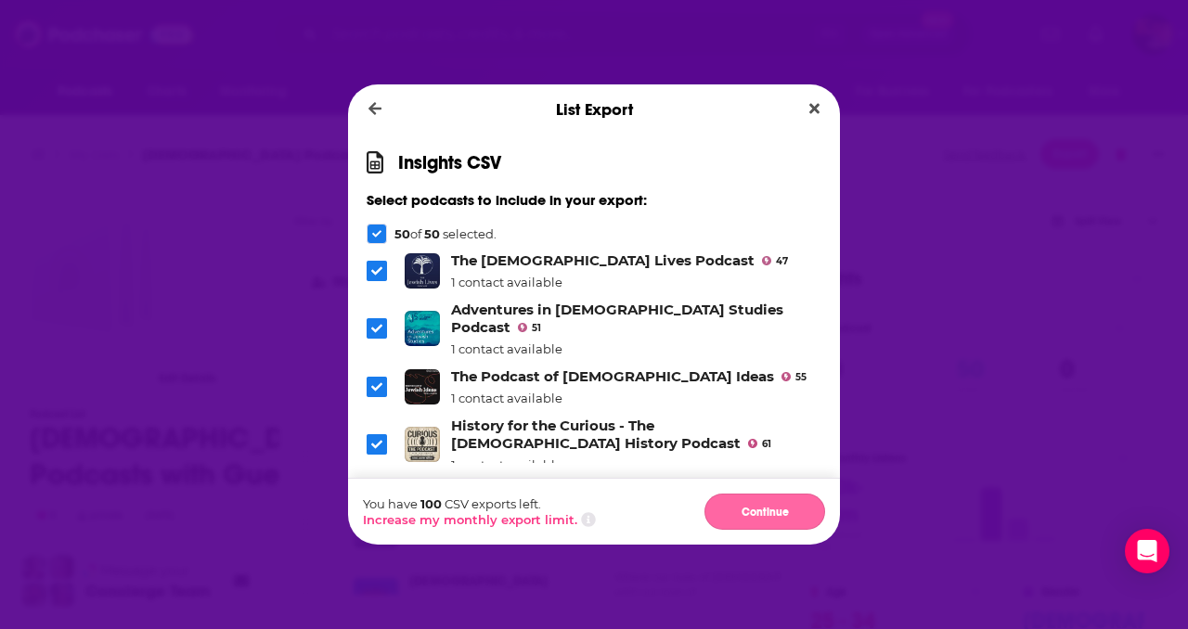
click at [758, 508] on button "Continue" at bounding box center [764, 512] width 121 height 36
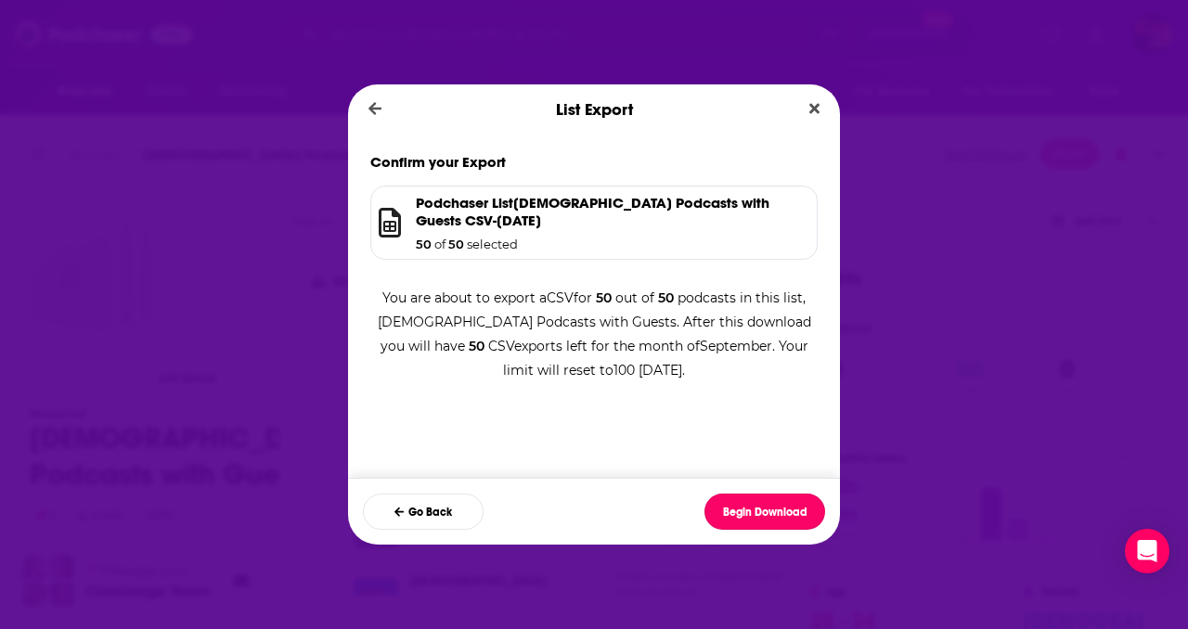
click at [758, 508] on button "Begin Download" at bounding box center [764, 512] width 121 height 36
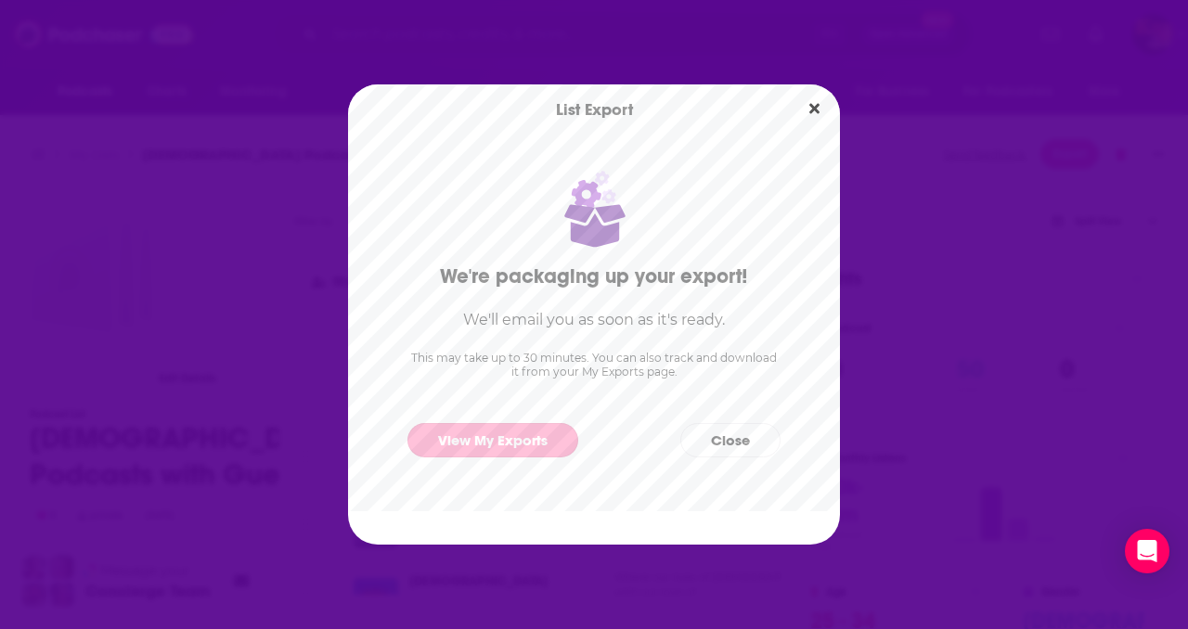
click at [489, 456] on link "View My Exports" at bounding box center [492, 440] width 171 height 34
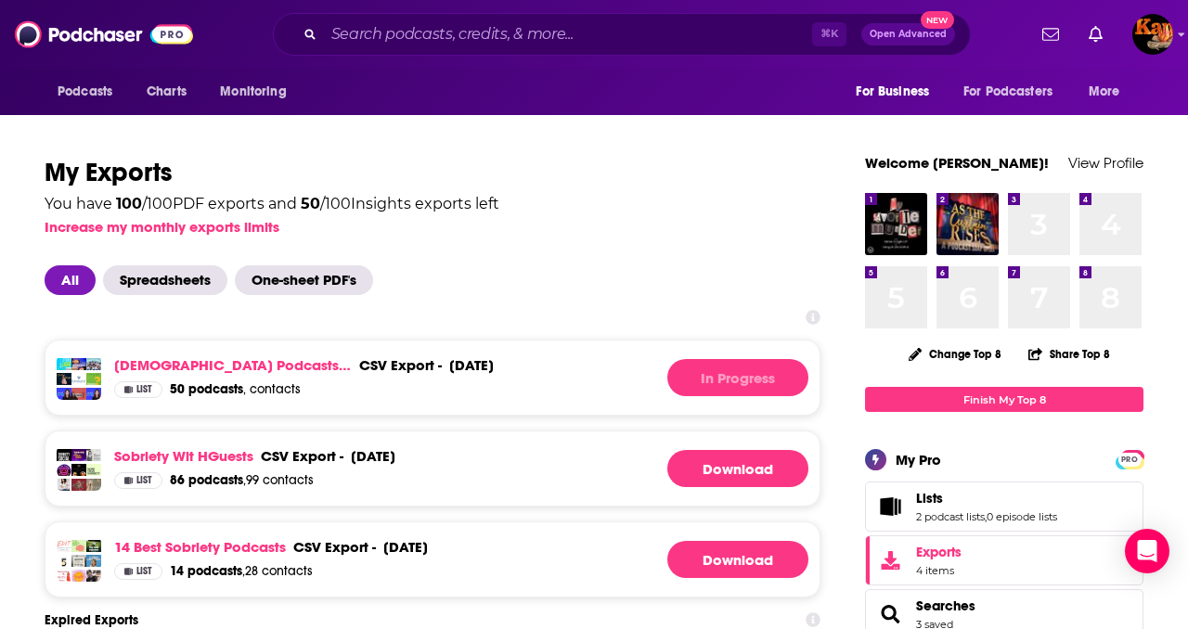
click at [653, 266] on div "All Spreadsheets One-sheet PDF's" at bounding box center [433, 280] width 776 height 30
click at [722, 379] on link "Download" at bounding box center [737, 377] width 141 height 37
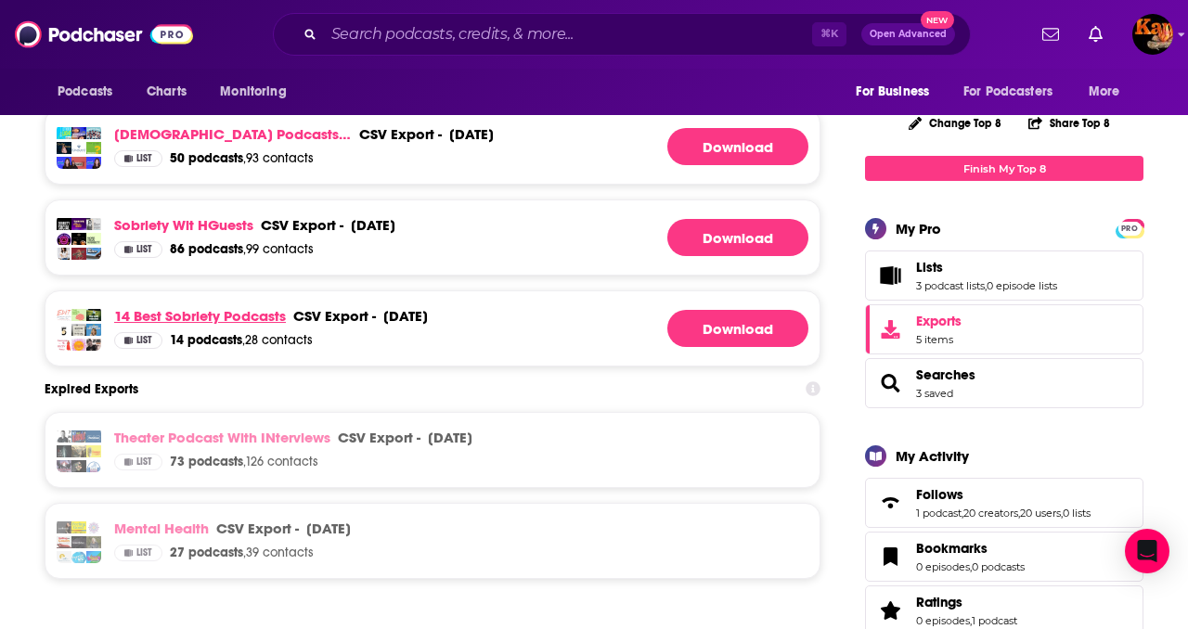
scroll to position [261, 0]
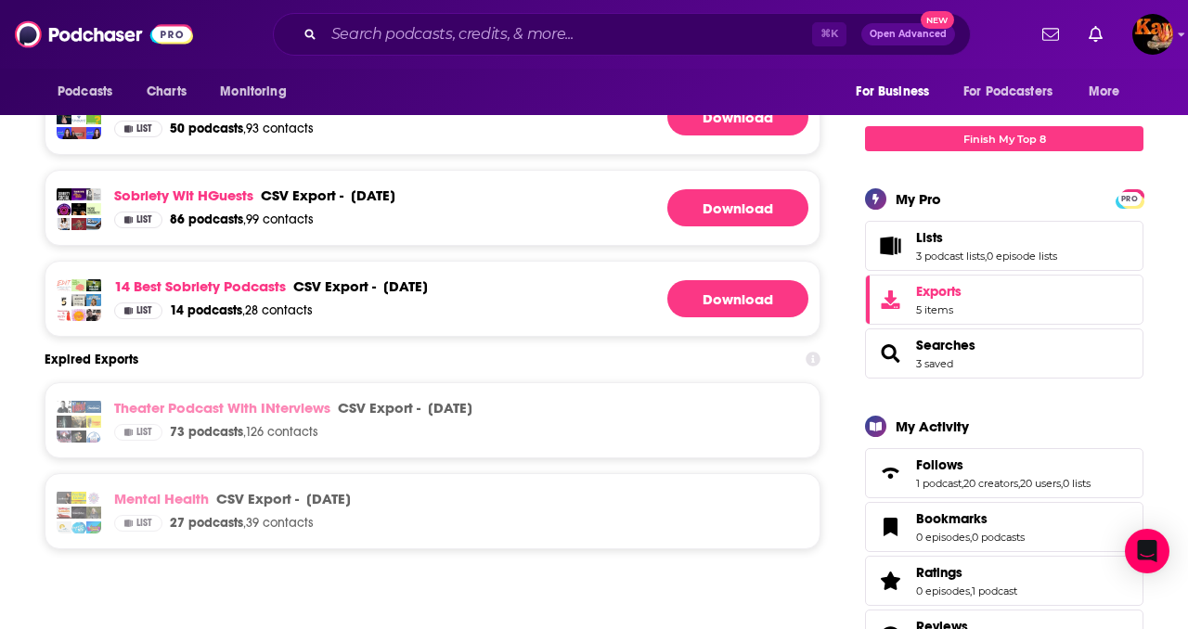
click at [180, 419] on div "Theater Podcast with INterviews csv export - October 28th, 2024 csv export - Oc…" at bounding box center [293, 411] width 358 height 25
click at [183, 406] on link "Theater Podcast with INterviews" at bounding box center [222, 408] width 216 height 18
